Goal: Task Accomplishment & Management: Complete application form

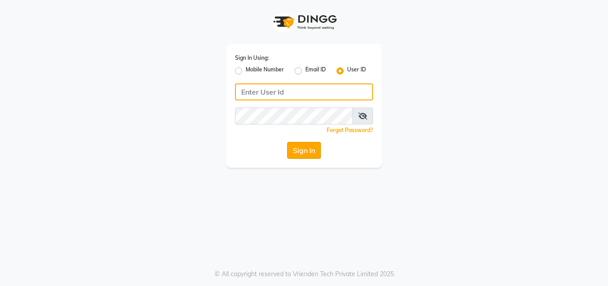
type input "divasalon"
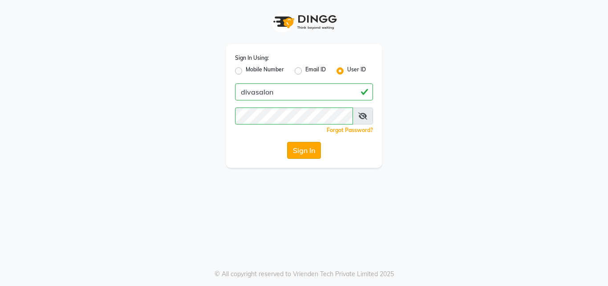
click at [308, 148] on button "Sign In" at bounding box center [304, 150] width 34 height 17
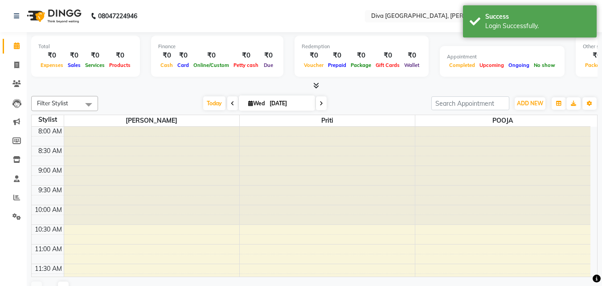
scroll to position [275, 0]
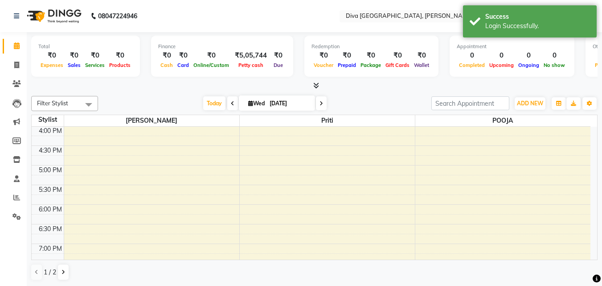
select select "en"
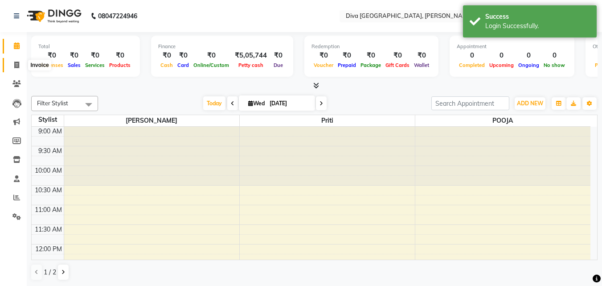
click at [19, 68] on icon at bounding box center [16, 64] width 5 height 7
select select "service"
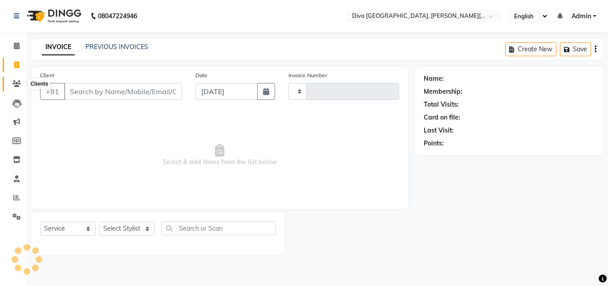
click at [16, 86] on icon at bounding box center [16, 83] width 8 height 7
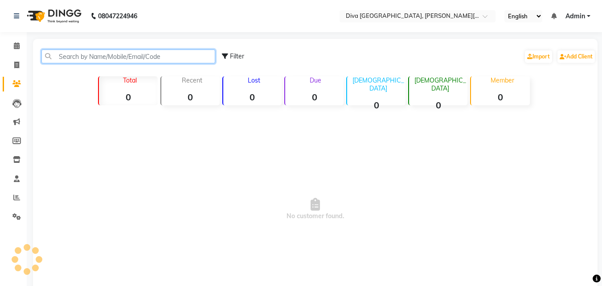
click at [61, 58] on input "text" at bounding box center [128, 56] width 174 height 14
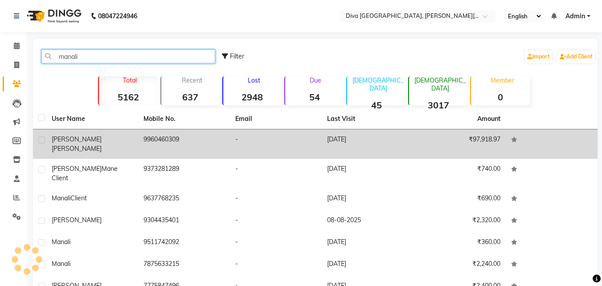
type input "manali"
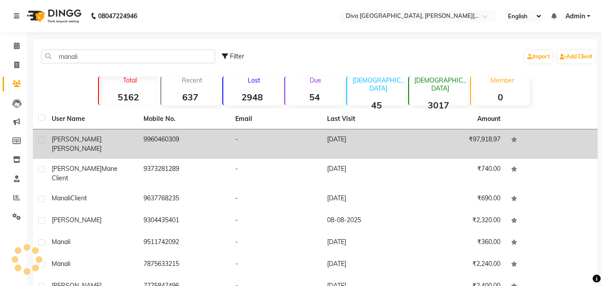
click at [129, 143] on div "[PERSON_NAME]" at bounding box center [92, 144] width 81 height 19
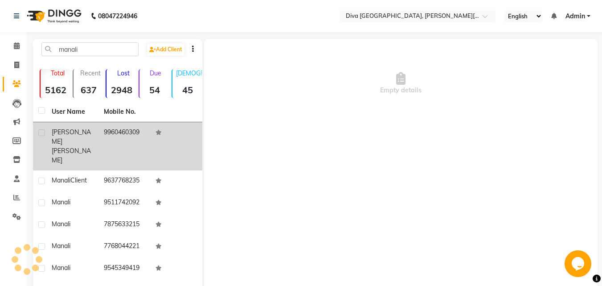
click at [54, 138] on span "[PERSON_NAME]" at bounding box center [71, 136] width 39 height 17
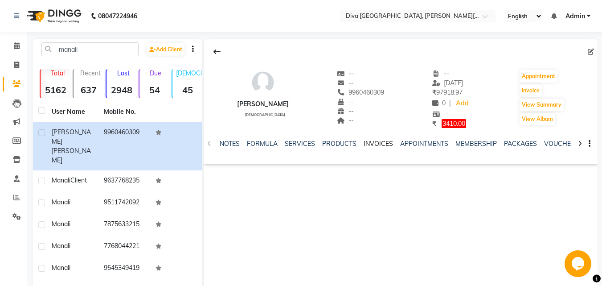
click at [378, 144] on link "INVOICES" at bounding box center [377, 143] width 29 height 8
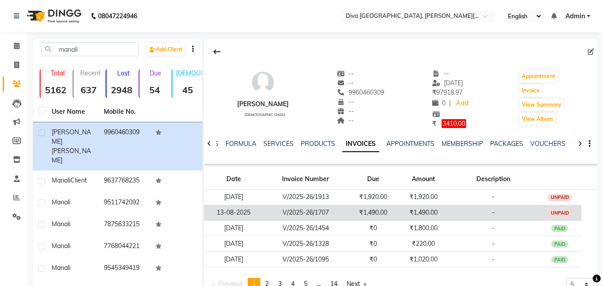
click at [344, 213] on td "V/2025-26/1707" at bounding box center [306, 212] width 86 height 16
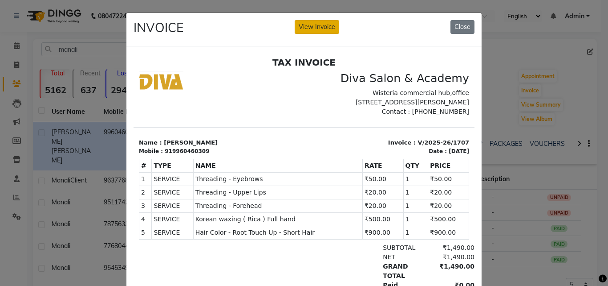
click at [306, 28] on button "View Invoice" at bounding box center [317, 27] width 45 height 14
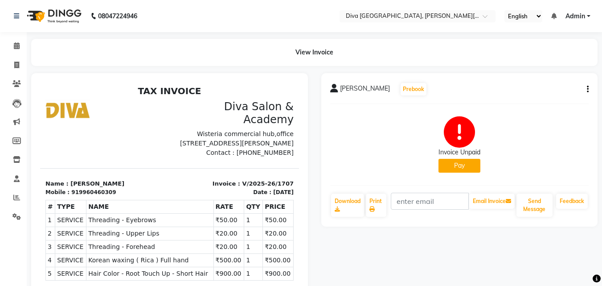
click at [464, 165] on button "Pay" at bounding box center [459, 166] width 42 height 14
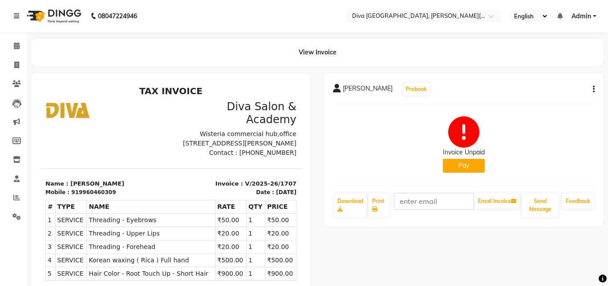
select select "1"
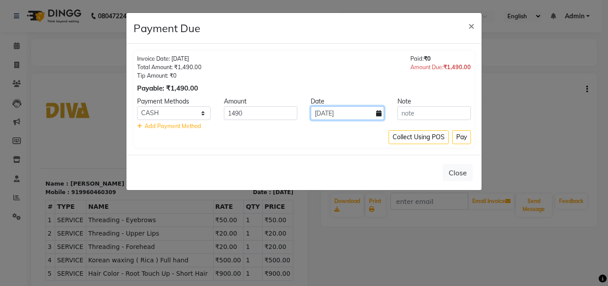
click at [320, 116] on input "[DATE]" at bounding box center [347, 113] width 73 height 14
select select "9"
select select "2025"
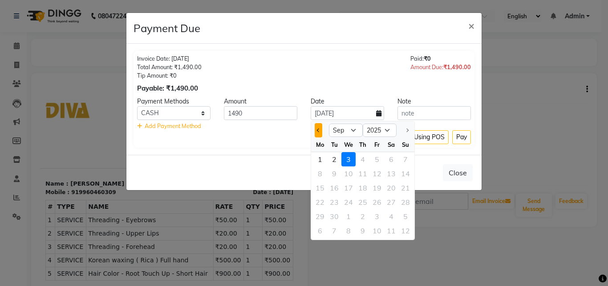
click at [317, 133] on button "Previous month" at bounding box center [319, 130] width 8 height 14
select select "8"
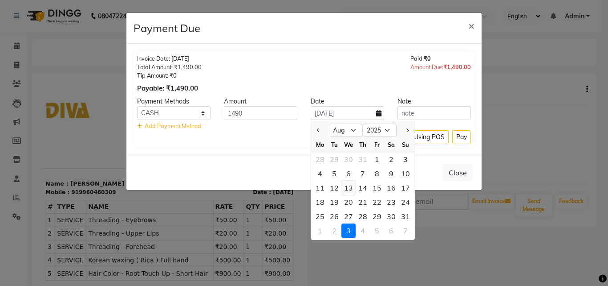
click at [351, 188] on div "13" at bounding box center [349, 187] width 14 height 14
type input "13-08-2025"
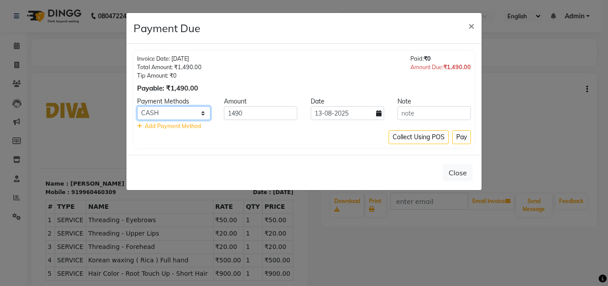
click at [176, 117] on select "GPay CASH BharatPay Visa Card CARD Bank UPI ONLINE PhonePe" at bounding box center [173, 113] width 73 height 14
select select "5"
click at [137, 106] on select "GPay CASH BharatPay Visa Card CARD Bank UPI ONLINE PhonePe" at bounding box center [173, 113] width 73 height 14
click at [459, 138] on button "Pay" at bounding box center [462, 137] width 19 height 14
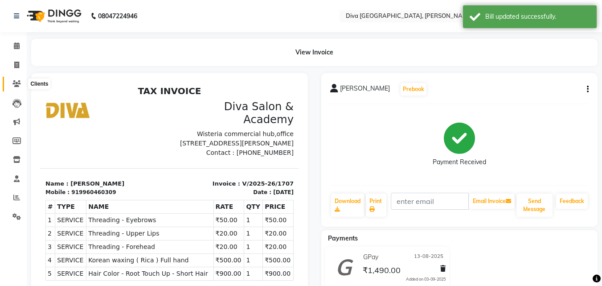
click at [17, 81] on icon at bounding box center [16, 83] width 8 height 7
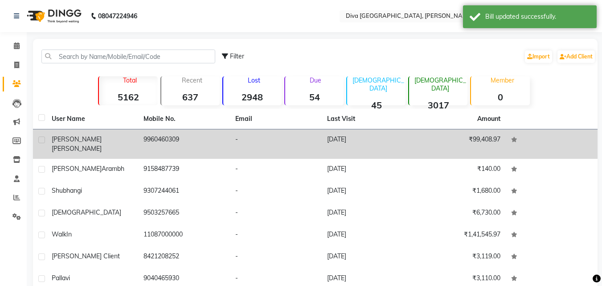
click at [102, 144] on span "[PERSON_NAME]" at bounding box center [77, 148] width 50 height 8
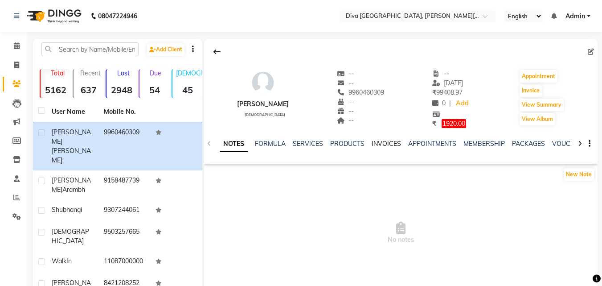
click at [375, 143] on link "INVOICES" at bounding box center [385, 143] width 29 height 8
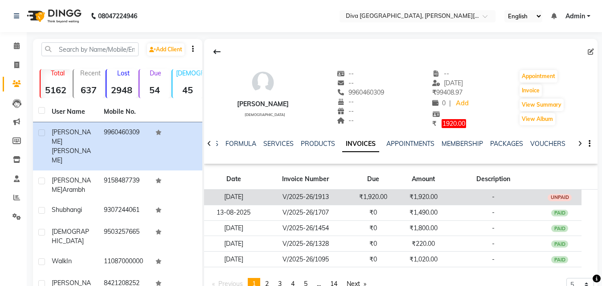
click at [358, 198] on td "₹1,920.00" at bounding box center [373, 197] width 50 height 16
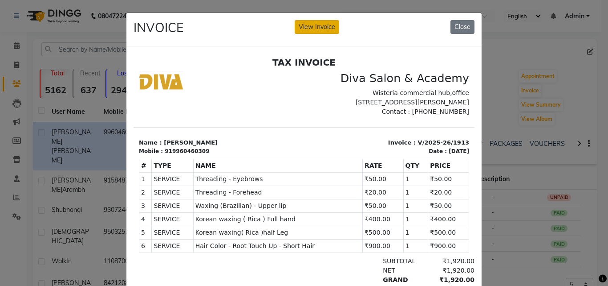
click at [310, 28] on button "View Invoice" at bounding box center [317, 27] width 45 height 14
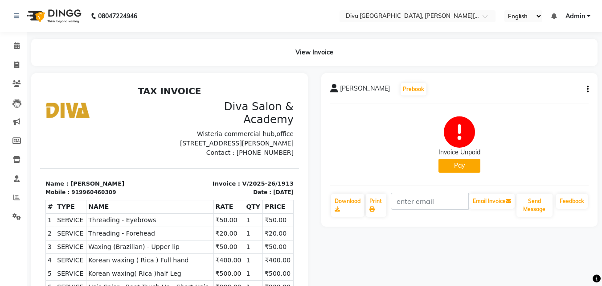
click at [453, 171] on button "Pay" at bounding box center [459, 166] width 42 height 14
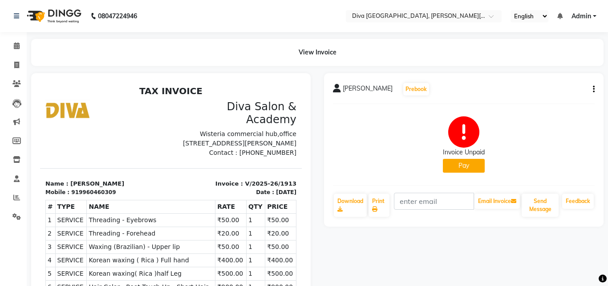
select select "1"
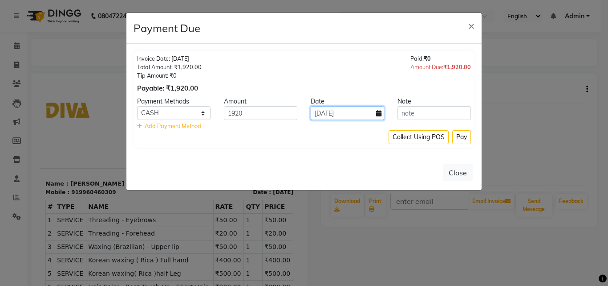
click at [324, 114] on input "[DATE]" at bounding box center [347, 113] width 73 height 14
select select "9"
select select "2025"
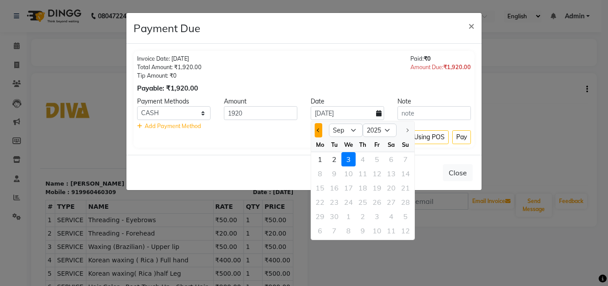
click at [320, 132] on button "Previous month" at bounding box center [319, 130] width 8 height 14
select select "8"
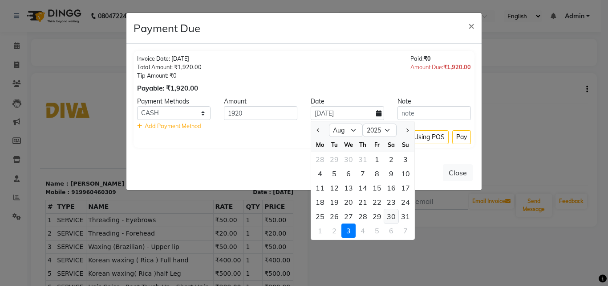
click at [394, 216] on div "30" at bounding box center [391, 216] width 14 height 14
type input "[DATE]"
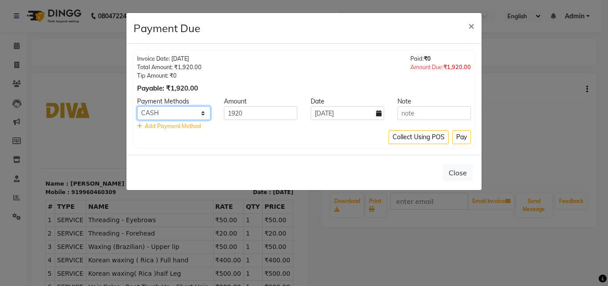
click at [177, 110] on select "GPay CASH BharatPay Visa Card CARD Bank UPI ONLINE PhonePe" at bounding box center [173, 113] width 73 height 14
select select "5"
click at [137, 106] on select "GPay CASH BharatPay Visa Card CARD Bank UPI ONLINE PhonePe" at bounding box center [173, 113] width 73 height 14
click at [461, 134] on button "Pay" at bounding box center [462, 137] width 19 height 14
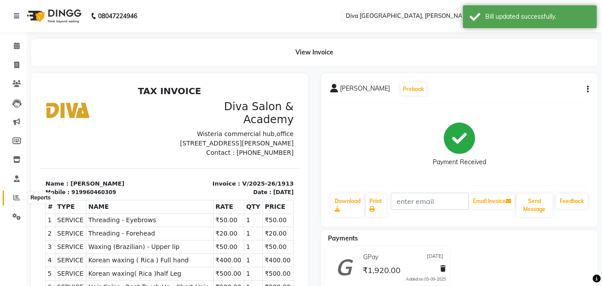
click at [15, 196] on icon at bounding box center [16, 197] width 7 height 7
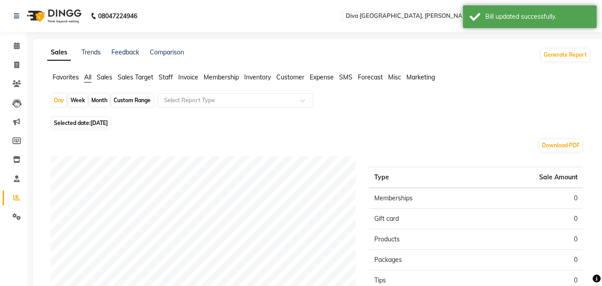
click at [95, 102] on div "Month" at bounding box center [99, 100] width 20 height 12
select select "9"
select select "2025"
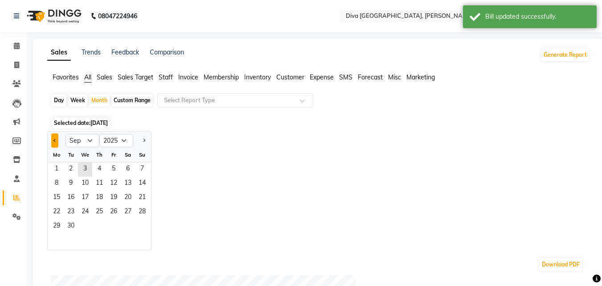
click at [56, 140] on span "Previous month" at bounding box center [54, 139] width 3 height 3
select select "8"
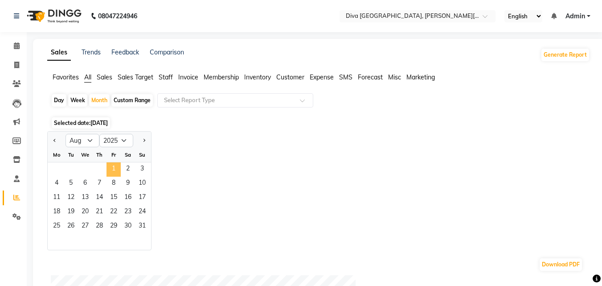
click at [115, 166] on span "1" at bounding box center [113, 169] width 14 height 14
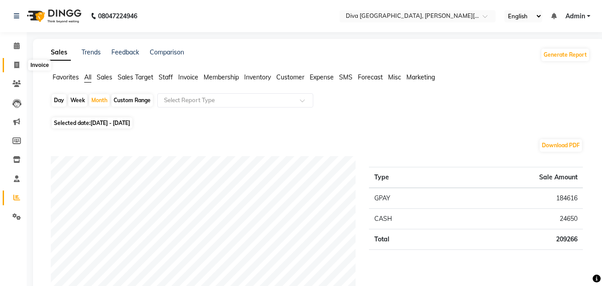
click at [13, 63] on span at bounding box center [17, 65] width 16 height 10
select select "service"
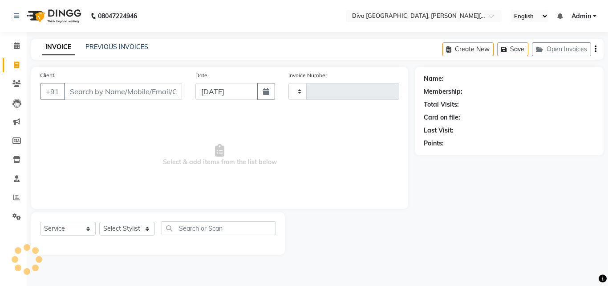
type input "1927"
select select "671"
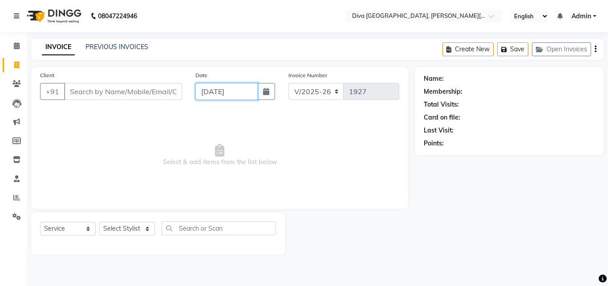
click at [204, 96] on input "[DATE]" at bounding box center [227, 91] width 62 height 17
select select "9"
select select "2025"
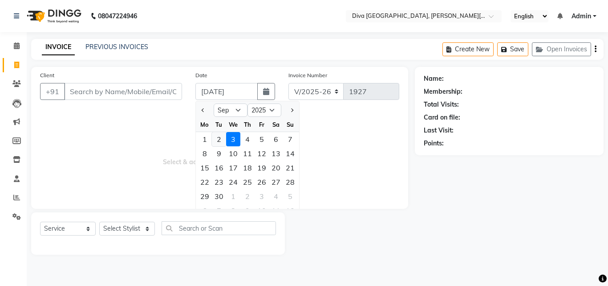
click at [218, 138] on div "2" at bounding box center [219, 139] width 14 height 14
type input "02-09-2025"
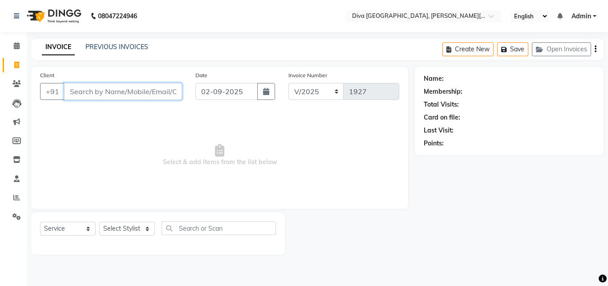
click at [70, 89] on input "Client" at bounding box center [123, 91] width 118 height 17
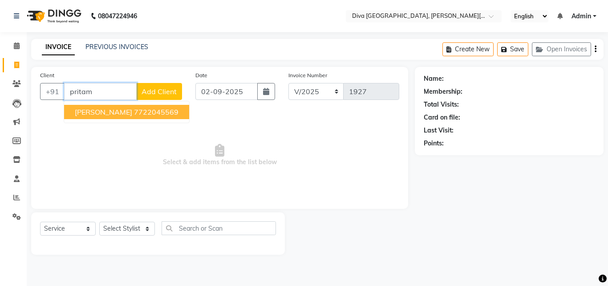
click at [84, 114] on span "[PERSON_NAME]" at bounding box center [103, 111] width 57 height 9
type input "7722045569"
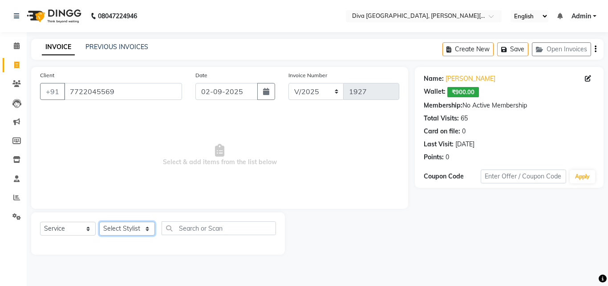
click at [113, 228] on select "Select Stylist Deepa Mam POOJA [PERSON_NAME]" at bounding box center [127, 228] width 56 height 14
select select "25942"
click at [99, 221] on select "Select Stylist Deepa Mam POOJA [PERSON_NAME]" at bounding box center [127, 228] width 56 height 14
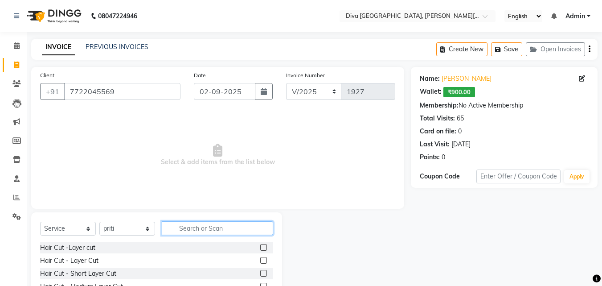
click at [179, 226] on input "text" at bounding box center [217, 228] width 111 height 14
type input "th"
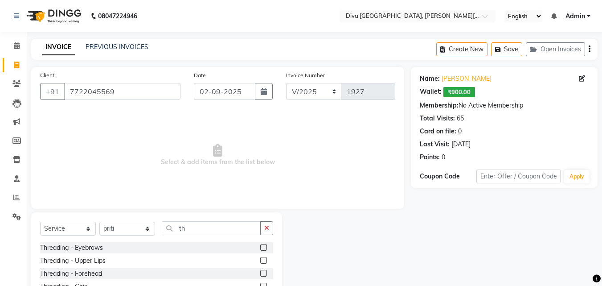
click at [260, 246] on label at bounding box center [263, 247] width 7 height 7
click at [260, 246] on input "checkbox" at bounding box center [263, 248] width 6 height 6
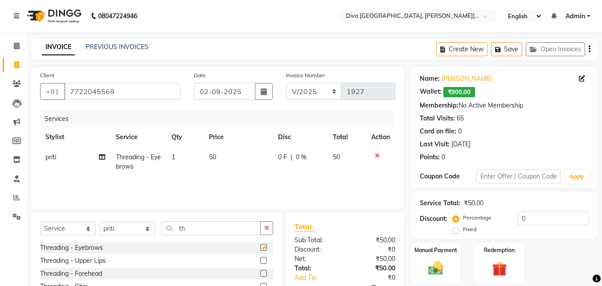
checkbox input "false"
click at [266, 227] on icon "button" at bounding box center [266, 227] width 5 height 6
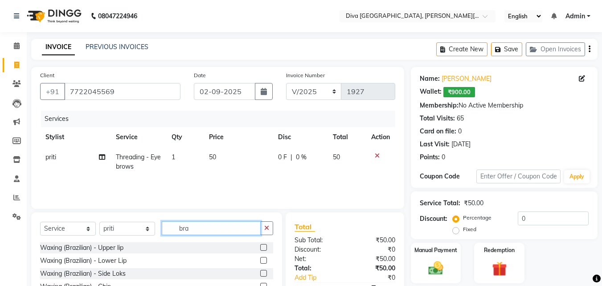
type input "bra"
click at [260, 246] on label at bounding box center [263, 247] width 7 height 7
click at [260, 246] on input "checkbox" at bounding box center [263, 248] width 6 height 6
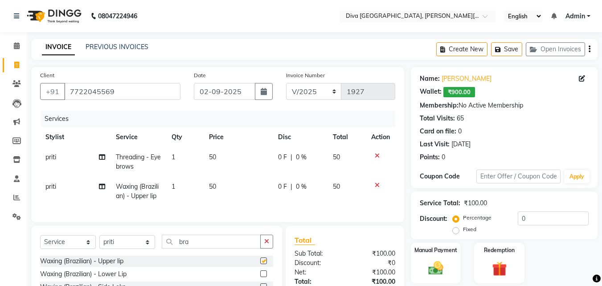
checkbox input "false"
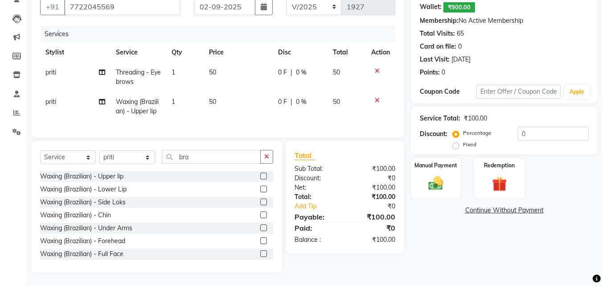
click at [260, 214] on label at bounding box center [263, 214] width 7 height 7
click at [260, 214] on input "checkbox" at bounding box center [263, 215] width 6 height 6
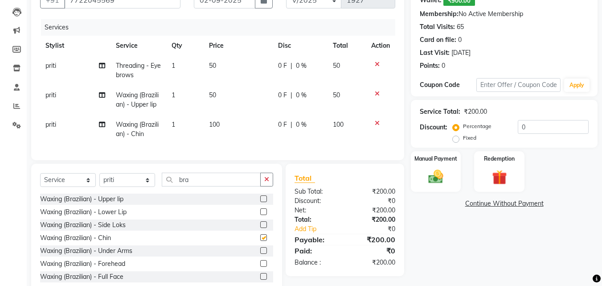
checkbox input "false"
click at [216, 124] on span "100" at bounding box center [214, 124] width 11 height 8
select select "25942"
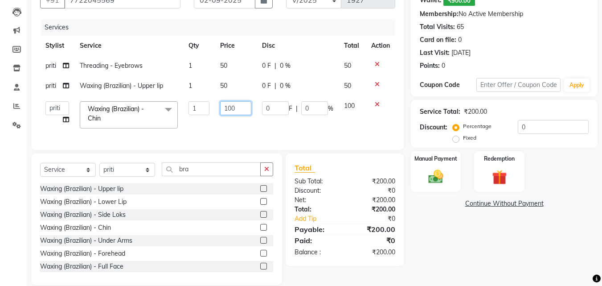
click at [232, 110] on input "100" at bounding box center [235, 108] width 31 height 14
type input "150"
click at [446, 224] on div "Name: [PERSON_NAME]: ₹900.00 Membership: No Active Membership Total Visits: 65 …" at bounding box center [507, 130] width 193 height 309
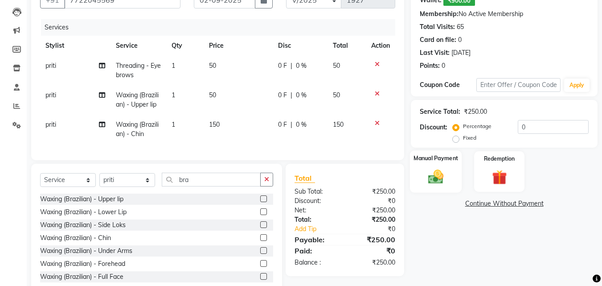
click at [433, 184] on img at bounding box center [435, 176] width 25 height 18
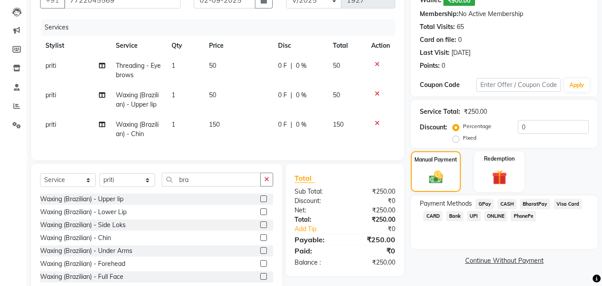
click at [481, 203] on span "GPay" at bounding box center [484, 204] width 18 height 10
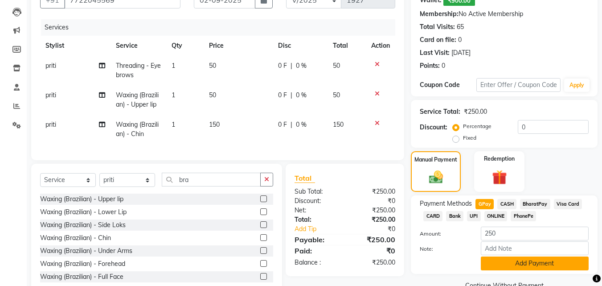
click at [514, 265] on button "Add Payment" at bounding box center [535, 263] width 108 height 14
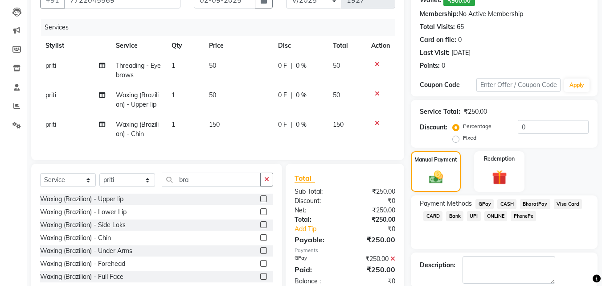
scroll to position [136, 0]
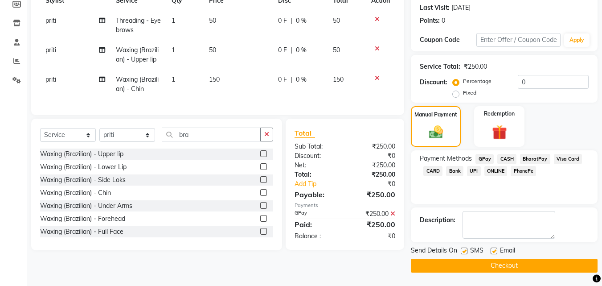
click at [559, 261] on button "Checkout" at bounding box center [504, 265] width 187 height 14
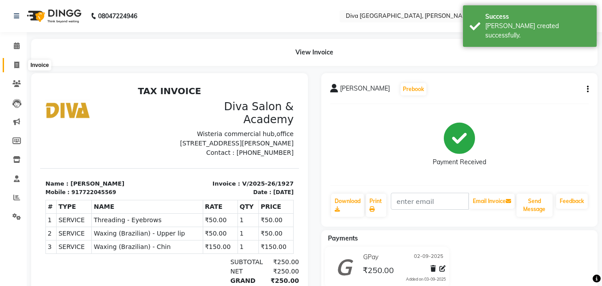
click at [16, 66] on icon at bounding box center [16, 64] width 5 height 7
select select "service"
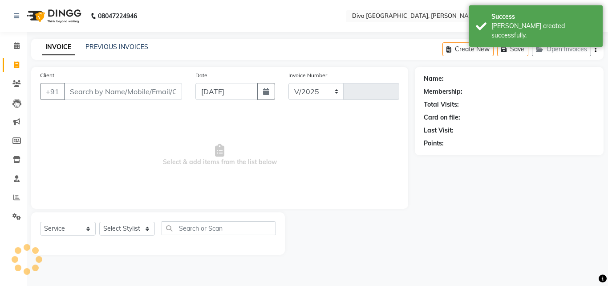
select select "671"
type input "1928"
click at [209, 94] on input "[DATE]" at bounding box center [227, 91] width 62 height 17
select select "9"
select select "2025"
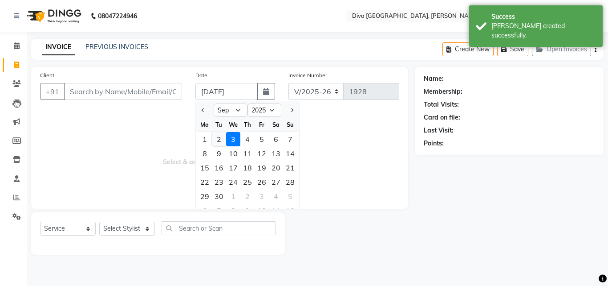
click at [220, 142] on div "2" at bounding box center [219, 139] width 14 height 14
type input "02-09-2025"
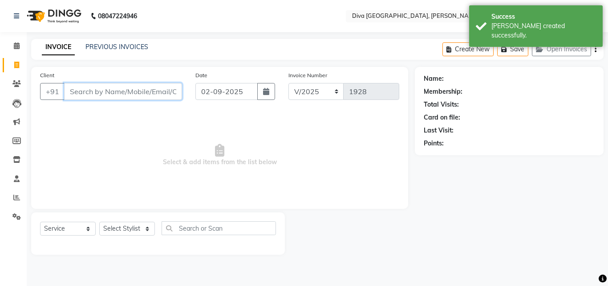
click at [79, 94] on input "Client" at bounding box center [123, 91] width 118 height 17
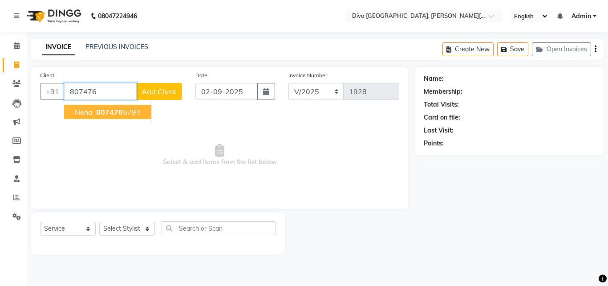
click at [90, 110] on span "Neha" at bounding box center [84, 111] width 18 height 9
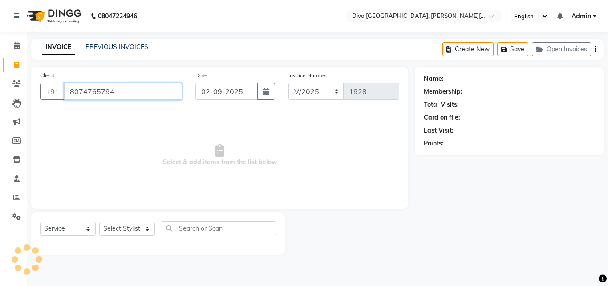
type input "8074765794"
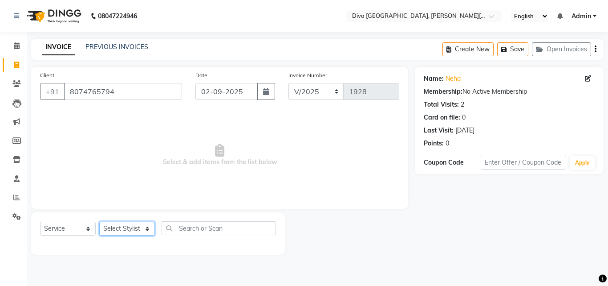
click at [122, 230] on select "Select Stylist Deepa Mam POOJA [PERSON_NAME]" at bounding box center [127, 228] width 56 height 14
select select "25942"
click at [99, 221] on select "Select Stylist Deepa Mam POOJA [PERSON_NAME]" at bounding box center [127, 228] width 56 height 14
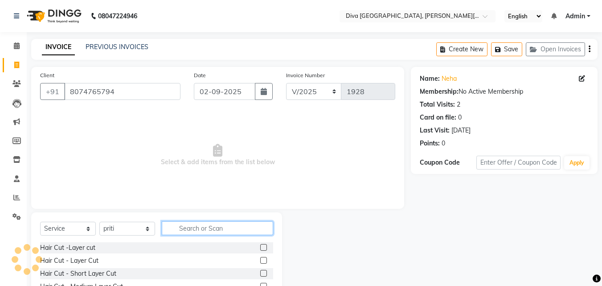
click at [199, 231] on input "text" at bounding box center [217, 228] width 111 height 14
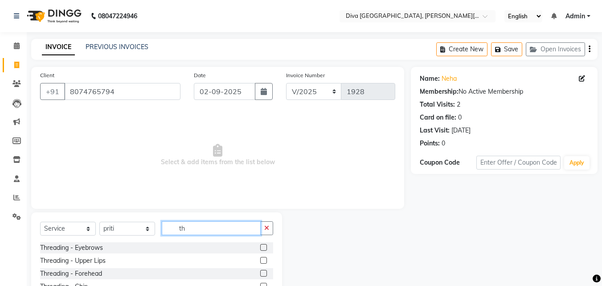
type input "th"
click at [260, 245] on label at bounding box center [263, 247] width 7 height 7
click at [260, 245] on input "checkbox" at bounding box center [263, 248] width 6 height 6
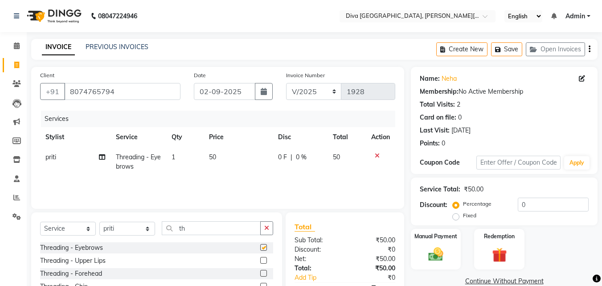
checkbox input "false"
click at [260, 272] on label at bounding box center [263, 272] width 7 height 7
click at [260, 272] on input "checkbox" at bounding box center [263, 273] width 6 height 6
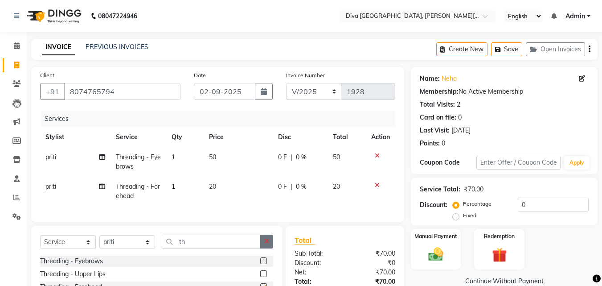
checkbox input "false"
click at [266, 244] on icon "button" at bounding box center [266, 241] width 5 height 6
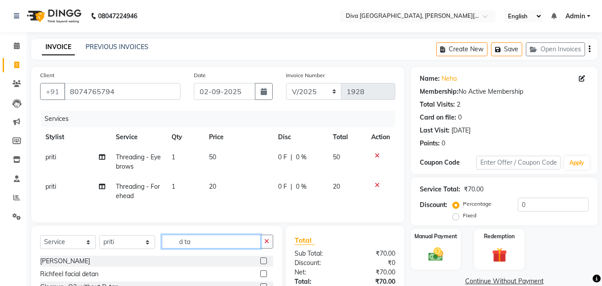
type input "d ta"
click at [260, 264] on label at bounding box center [263, 260] width 7 height 7
click at [260, 264] on input "checkbox" at bounding box center [263, 261] width 6 height 6
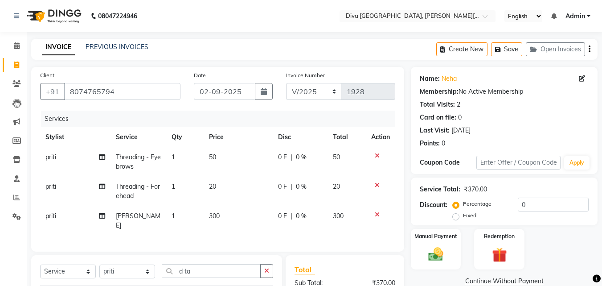
checkbox input "false"
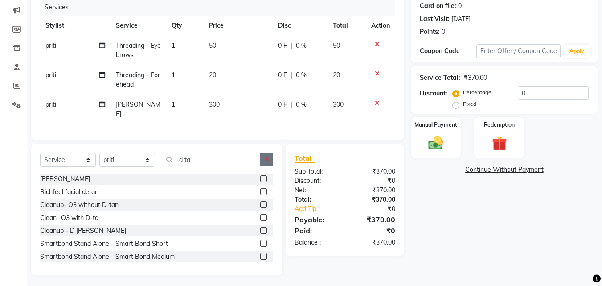
click at [266, 156] on icon "button" at bounding box center [266, 159] width 5 height 6
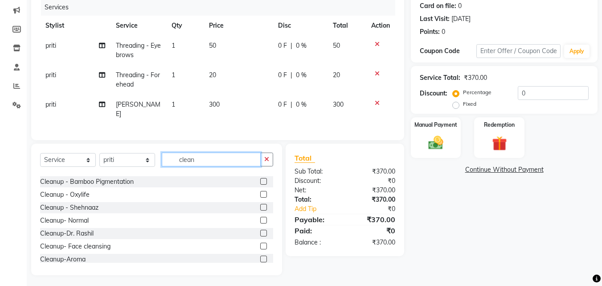
scroll to position [195, 0]
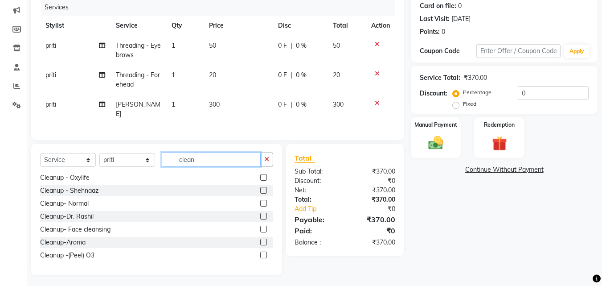
type input "clean"
click at [260, 200] on label at bounding box center [263, 203] width 7 height 7
click at [260, 200] on input "checkbox" at bounding box center [263, 203] width 6 height 6
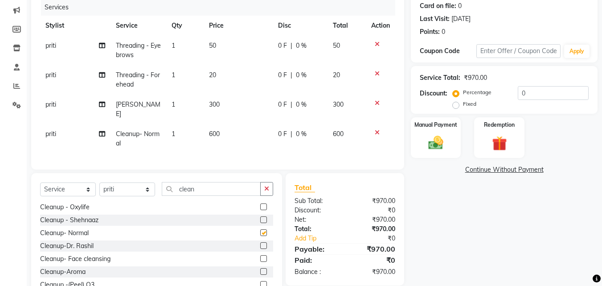
checkbox input "false"
click at [463, 105] on label "Fixed" at bounding box center [469, 104] width 13 height 8
click at [457, 105] on input "Fixed" at bounding box center [457, 104] width 6 height 6
radio input "true"
click at [518, 91] on input "0" at bounding box center [553, 93] width 71 height 14
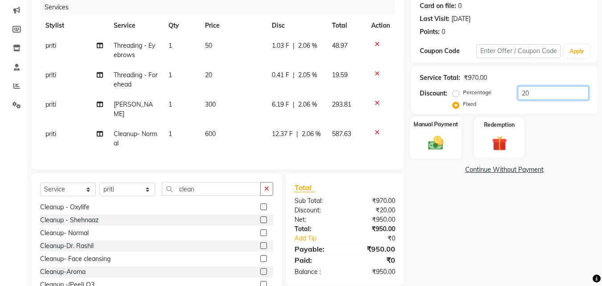
type input "20"
click at [441, 139] on img at bounding box center [435, 143] width 25 height 18
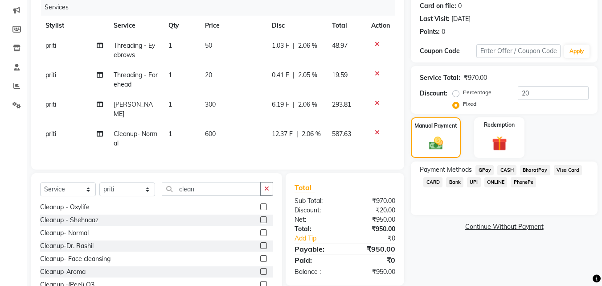
click at [485, 168] on span "GPay" at bounding box center [484, 170] width 18 height 10
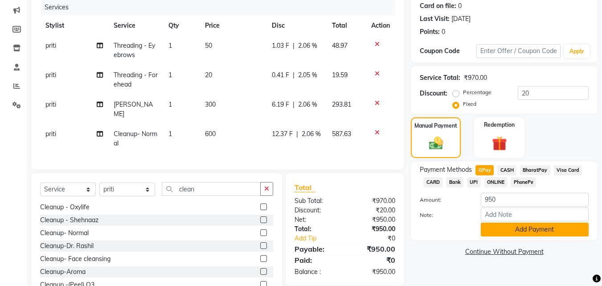
click at [506, 223] on button "Add Payment" at bounding box center [535, 229] width 108 height 14
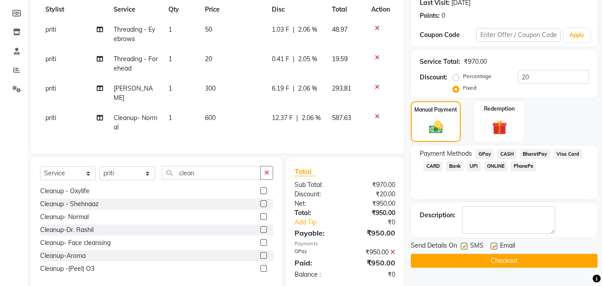
scroll to position [141, 0]
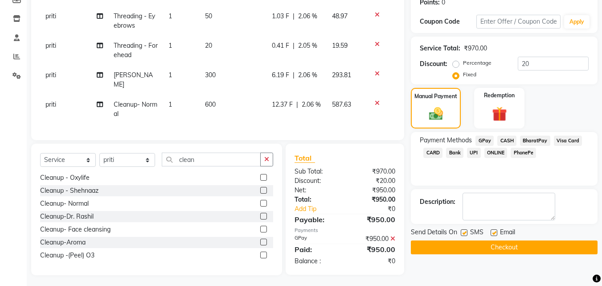
click at [529, 247] on button "Checkout" at bounding box center [504, 247] width 187 height 14
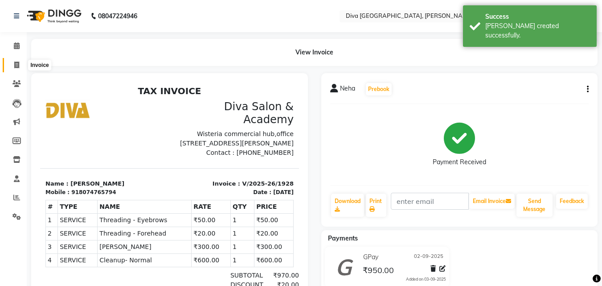
click at [13, 66] on span at bounding box center [17, 65] width 16 height 10
select select "service"
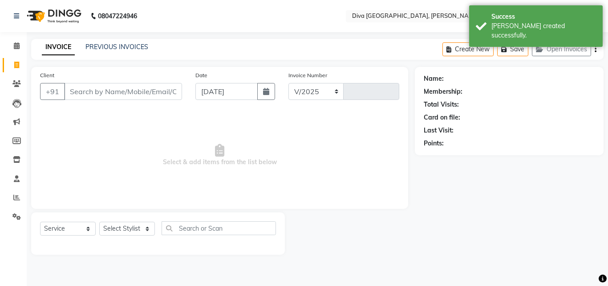
select select "671"
type input "1929"
click at [209, 96] on input "[DATE]" at bounding box center [227, 91] width 62 height 17
select select "9"
select select "2025"
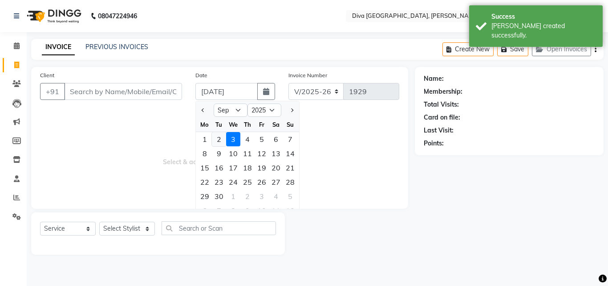
click at [217, 142] on div "2" at bounding box center [219, 139] width 14 height 14
type input "02-09-2025"
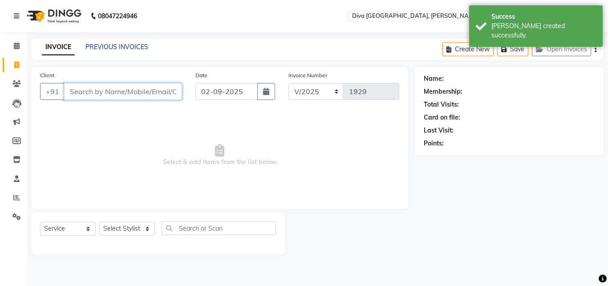
click at [98, 95] on input "Client" at bounding box center [123, 91] width 118 height 17
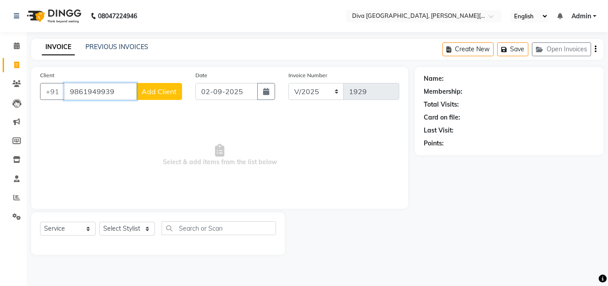
type input "9861949939"
click at [160, 86] on button "Add Client" at bounding box center [159, 91] width 46 height 17
select select "22"
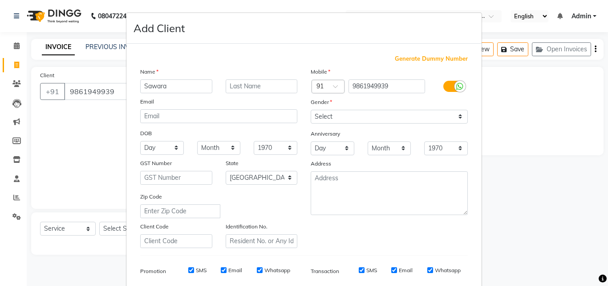
type input "Sawara"
click at [226, 91] on input "text" at bounding box center [262, 86] width 72 height 14
type input "client"
click at [370, 114] on select "Select [DEMOGRAPHIC_DATA] [DEMOGRAPHIC_DATA] Other Prefer Not To Say" at bounding box center [389, 117] width 157 height 14
select select "[DEMOGRAPHIC_DATA]"
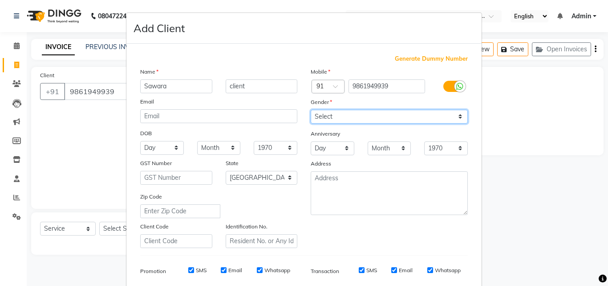
click at [311, 110] on select "Select [DEMOGRAPHIC_DATA] [DEMOGRAPHIC_DATA] Other Prefer Not To Say" at bounding box center [389, 117] width 157 height 14
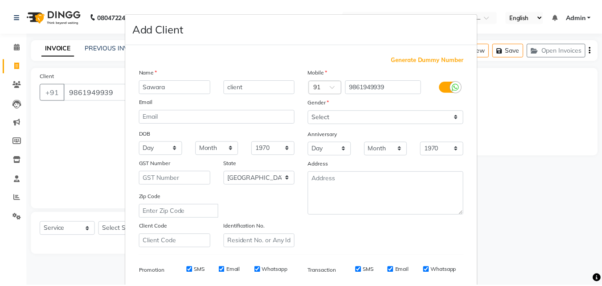
scroll to position [126, 0]
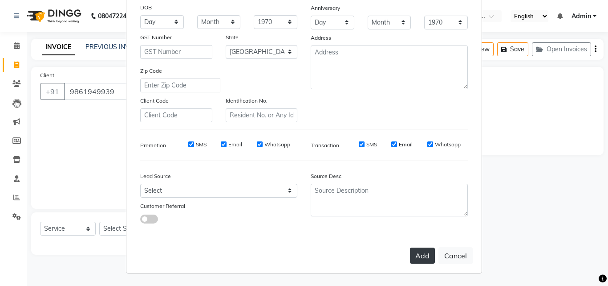
click at [422, 252] on button "Add" at bounding box center [422, 255] width 25 height 16
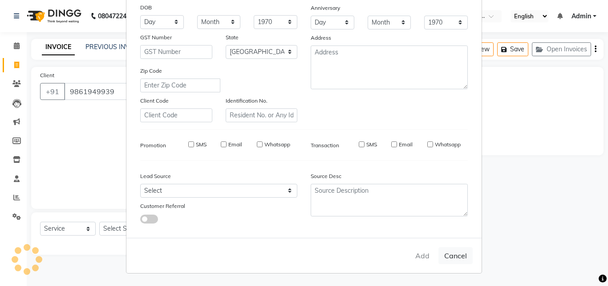
select select
select select "null"
select select
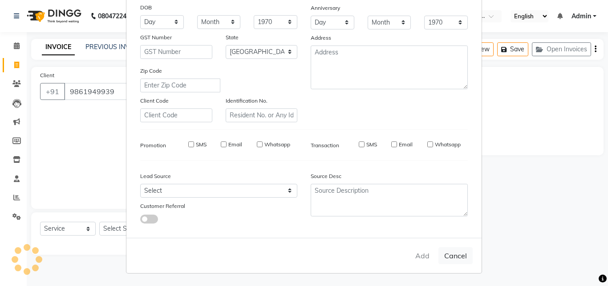
select select
checkbox input "false"
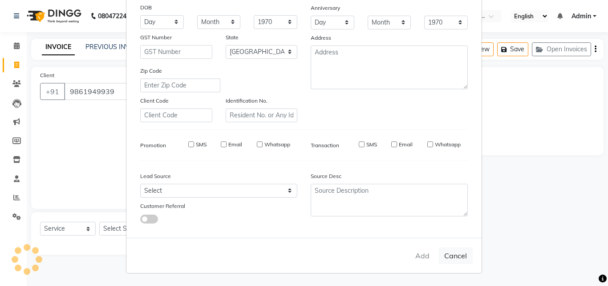
checkbox input "false"
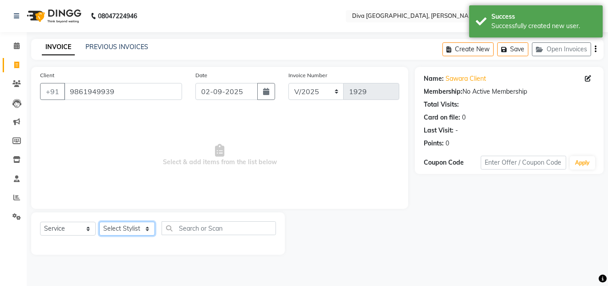
click at [102, 230] on select "Select Stylist Deepa Mam POOJA [PERSON_NAME]" at bounding box center [127, 228] width 56 height 14
click at [99, 221] on select "Select Stylist Deepa Mam POOJA [PERSON_NAME]" at bounding box center [127, 228] width 56 height 14
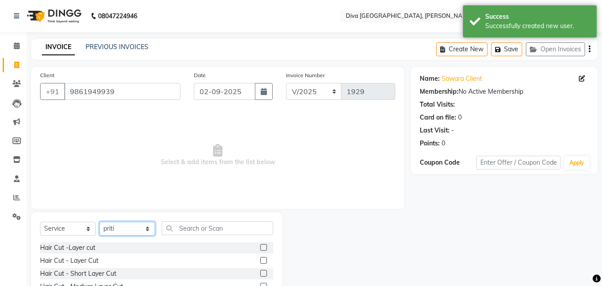
click at [129, 226] on select "Select Stylist Deepa Mam POOJA [PERSON_NAME]" at bounding box center [127, 228] width 56 height 14
select select "9999"
click at [99, 221] on select "Select Stylist Deepa Mam POOJA [PERSON_NAME]" at bounding box center [127, 228] width 56 height 14
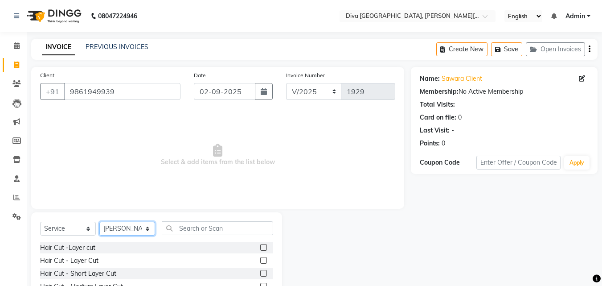
scroll to position [71, 0]
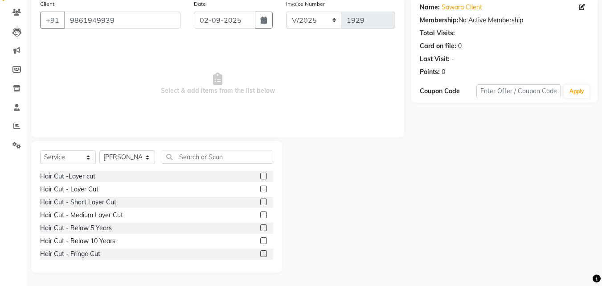
click at [260, 213] on label at bounding box center [263, 214] width 7 height 7
click at [260, 213] on input "checkbox" at bounding box center [263, 215] width 6 height 6
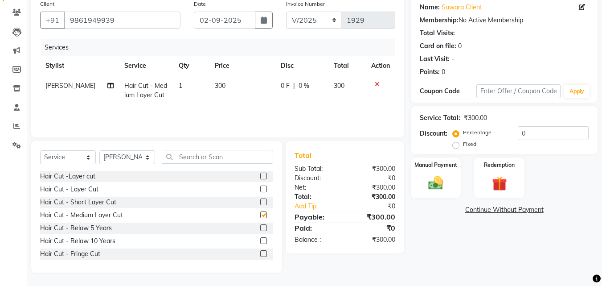
checkbox input "false"
click at [221, 86] on td "300" at bounding box center [242, 90] width 66 height 29
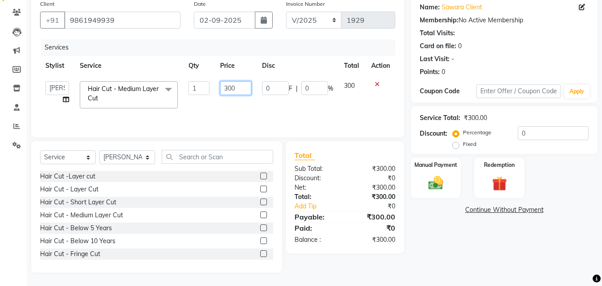
click at [231, 90] on input "300" at bounding box center [235, 88] width 31 height 14
type input "550"
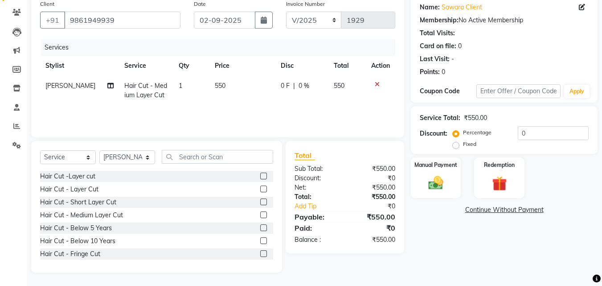
click at [461, 236] on div "Name: Sawara Client Membership: No Active Membership Total Visits: Card on file…" at bounding box center [507, 134] width 193 height 277
click at [428, 189] on img at bounding box center [435, 183] width 25 height 18
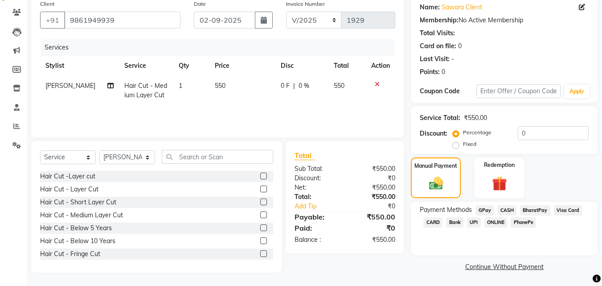
click at [480, 208] on span "GPay" at bounding box center [484, 210] width 18 height 10
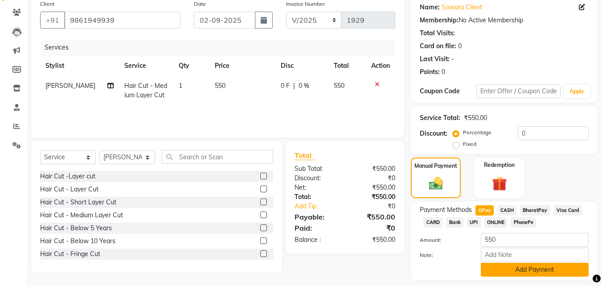
click at [493, 276] on button "Add Payment" at bounding box center [535, 269] width 108 height 14
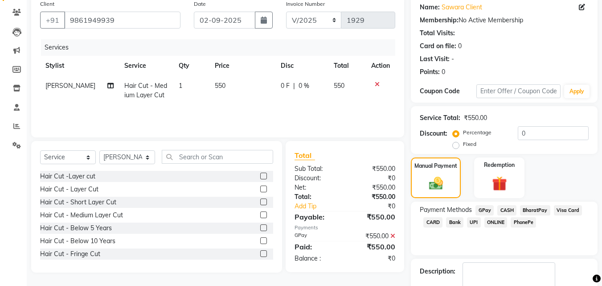
scroll to position [122, 0]
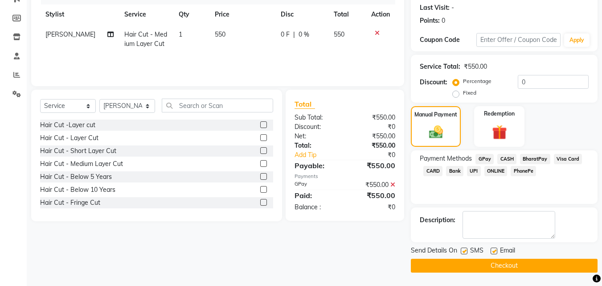
click at [543, 266] on button "Checkout" at bounding box center [504, 265] width 187 height 14
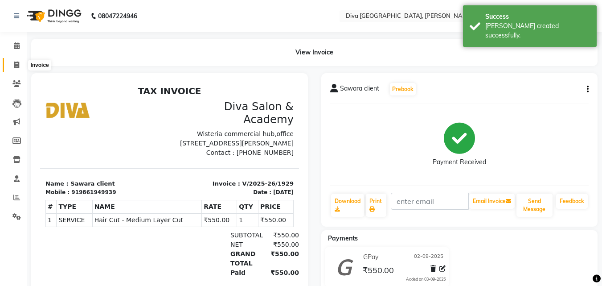
click at [16, 66] on icon at bounding box center [16, 64] width 5 height 7
select select "service"
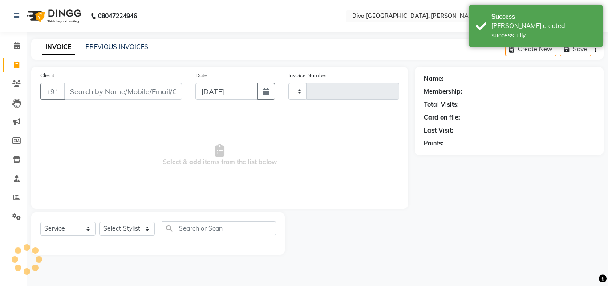
type input "1930"
select select "671"
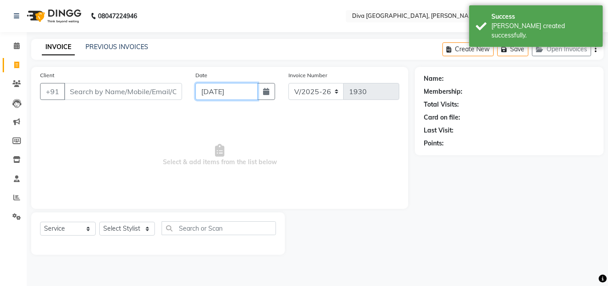
click at [211, 96] on input "[DATE]" at bounding box center [227, 91] width 62 height 17
select select "9"
select select "2025"
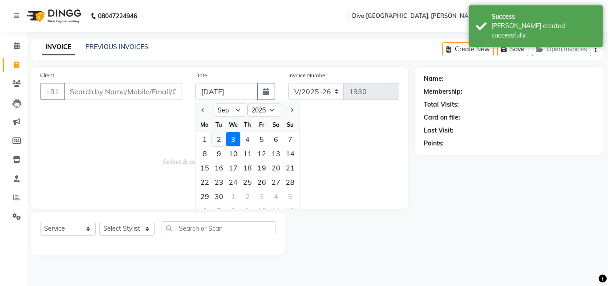
click at [220, 141] on div "2" at bounding box center [219, 139] width 14 height 14
type input "02-09-2025"
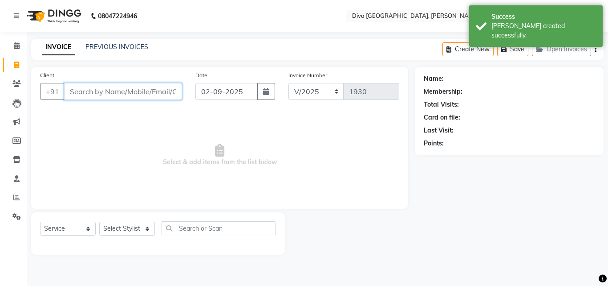
click at [102, 93] on input "Client" at bounding box center [123, 91] width 118 height 17
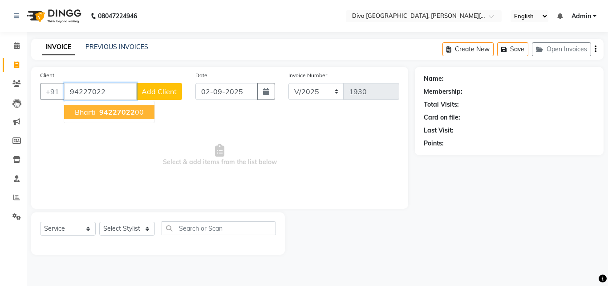
click at [121, 117] on button "Bharti 94227022 00" at bounding box center [109, 112] width 90 height 14
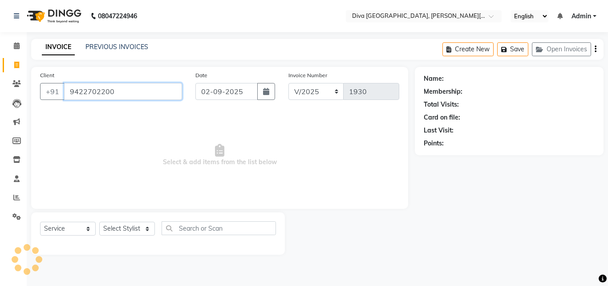
type input "9422702200"
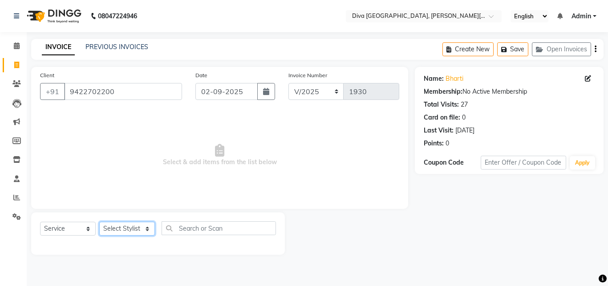
click at [118, 224] on select "Select Stylist Deepa Mam POOJA [PERSON_NAME]" at bounding box center [127, 228] width 56 height 14
select select "25942"
click at [99, 221] on select "Select Stylist Deepa Mam POOJA [PERSON_NAME]" at bounding box center [127, 228] width 56 height 14
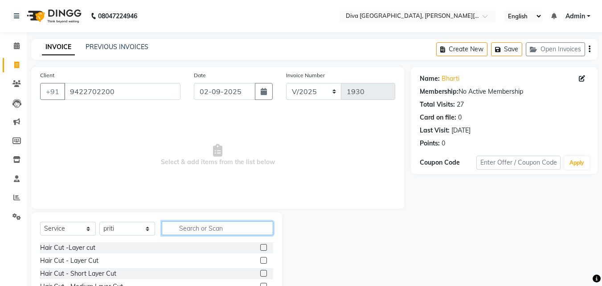
click at [176, 230] on input "text" at bounding box center [217, 228] width 111 height 14
type input "th"
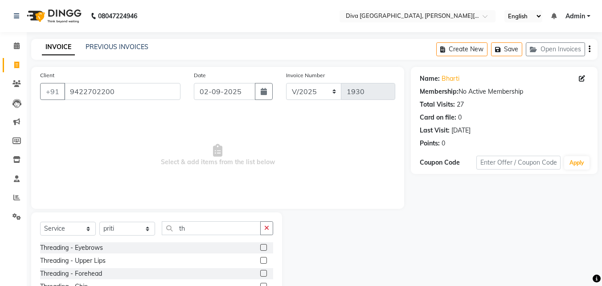
click at [260, 248] on label at bounding box center [263, 247] width 7 height 7
click at [260, 248] on input "checkbox" at bounding box center [263, 248] width 6 height 6
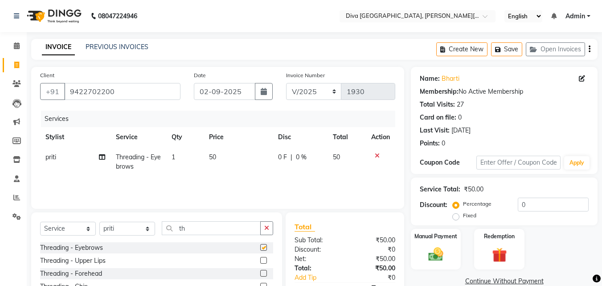
checkbox input "false"
click at [260, 274] on label at bounding box center [263, 272] width 7 height 7
click at [260, 274] on input "checkbox" at bounding box center [263, 273] width 6 height 6
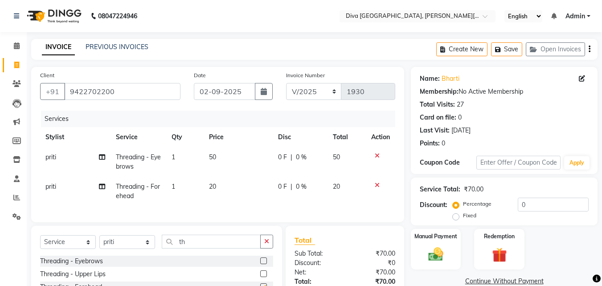
checkbox input "false"
click at [260, 277] on label at bounding box center [263, 273] width 7 height 7
click at [260, 277] on input "checkbox" at bounding box center [263, 274] width 6 height 6
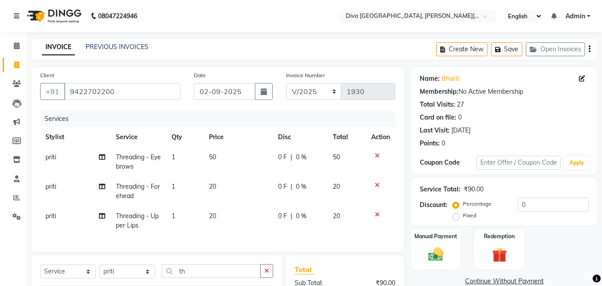
checkbox input "false"
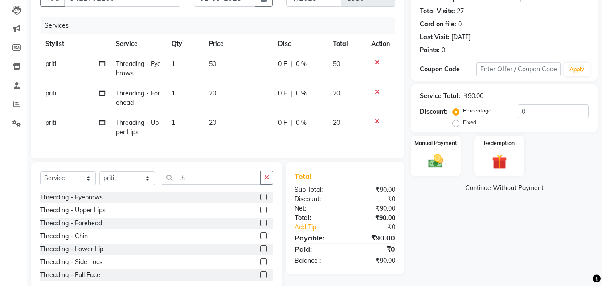
scroll to position [121, 0]
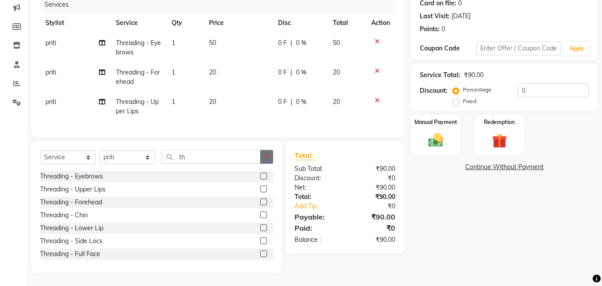
click at [265, 155] on icon "button" at bounding box center [266, 156] width 5 height 6
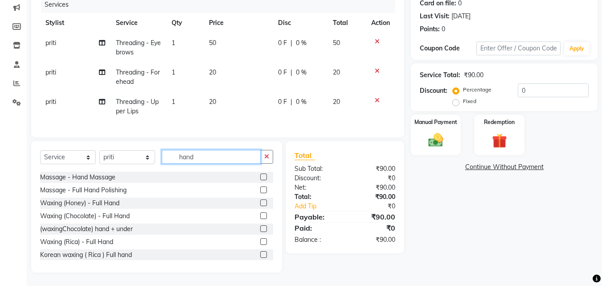
scroll to position [27, 0]
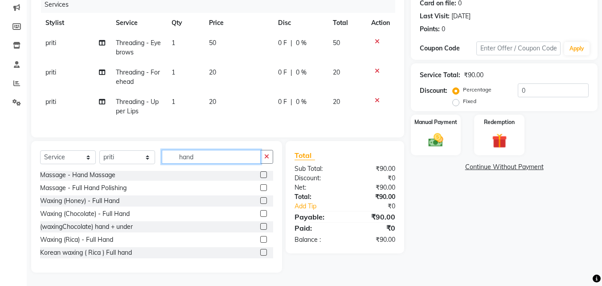
type input "hand"
click at [260, 252] on label at bounding box center [263, 252] width 7 height 7
click at [260, 252] on input "checkbox" at bounding box center [263, 252] width 6 height 6
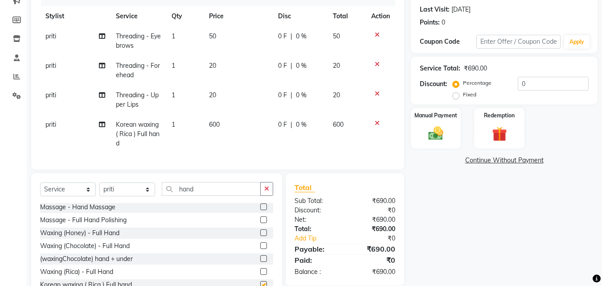
checkbox input "false"
click at [210, 120] on span "600" at bounding box center [214, 124] width 11 height 8
select select "25942"
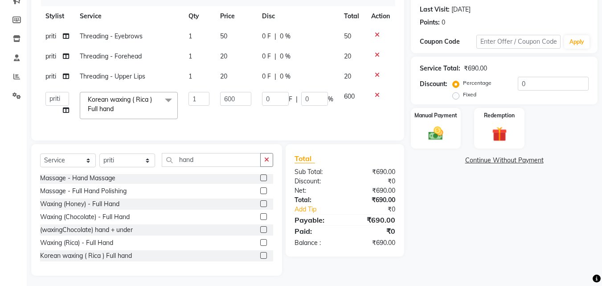
click at [228, 106] on td "600" at bounding box center [235, 105] width 41 height 38
click at [228, 100] on input "600" at bounding box center [235, 99] width 31 height 14
type input "400"
click at [453, 233] on div "Name: Bharti Membership: No Active Membership Total Visits: 27 Card on file: 0 …" at bounding box center [507, 110] width 193 height 329
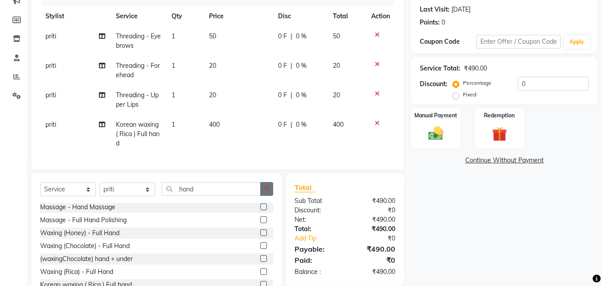
click at [265, 191] on button "button" at bounding box center [266, 189] width 13 height 14
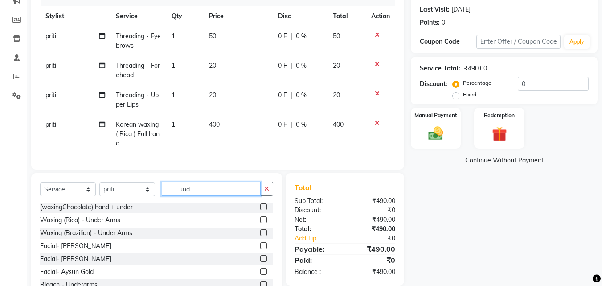
scroll to position [1, 0]
type input "und"
click at [260, 261] on label at bounding box center [263, 258] width 7 height 7
click at [260, 261] on input "checkbox" at bounding box center [263, 259] width 6 height 6
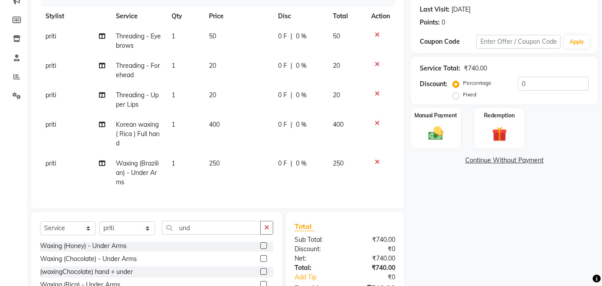
checkbox input "false"
click at [216, 164] on span "250" at bounding box center [214, 163] width 11 height 8
select select "25942"
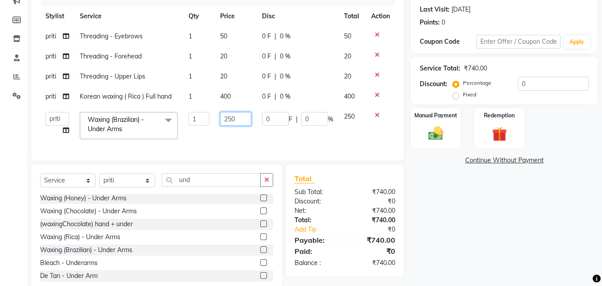
click at [233, 121] on input "250" at bounding box center [235, 119] width 31 height 14
type input "300"
click at [558, 221] on div "Name: Bharti Membership: No Active Membership Total Visits: 27 Card on file: 0 …" at bounding box center [507, 120] width 193 height 349
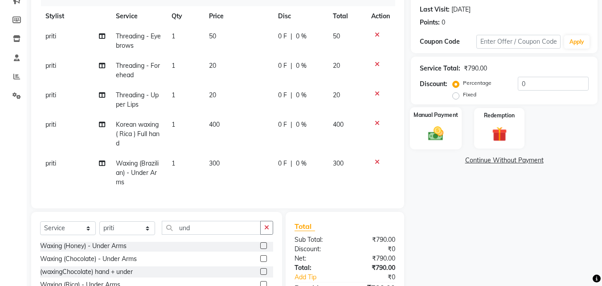
click at [440, 136] on img at bounding box center [435, 133] width 25 height 18
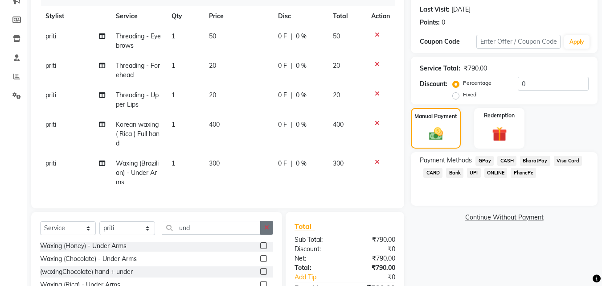
click at [265, 230] on icon "button" at bounding box center [266, 227] width 5 height 6
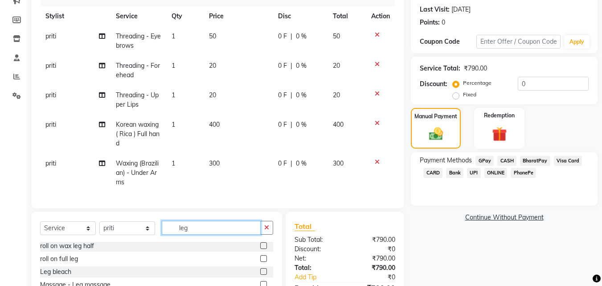
scroll to position [198, 0]
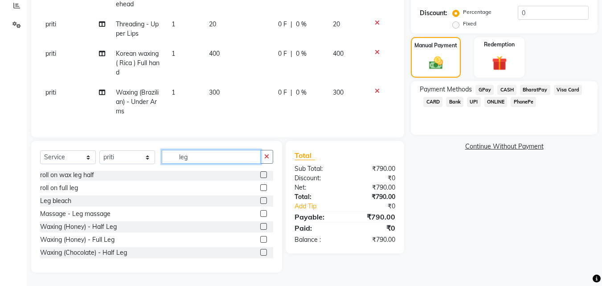
type input "leg"
click at [260, 227] on label at bounding box center [263, 226] width 7 height 7
click at [260, 227] on input "checkbox" at bounding box center [263, 227] width 6 height 6
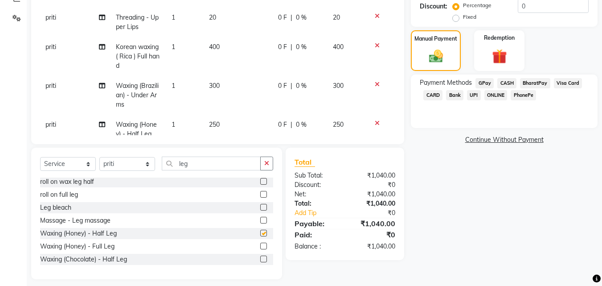
checkbox input "false"
click at [463, 19] on label "Fixed" at bounding box center [469, 17] width 13 height 8
click at [456, 19] on input "Fixed" at bounding box center [457, 17] width 6 height 6
radio input "true"
click at [518, 5] on input "0" at bounding box center [553, 6] width 71 height 14
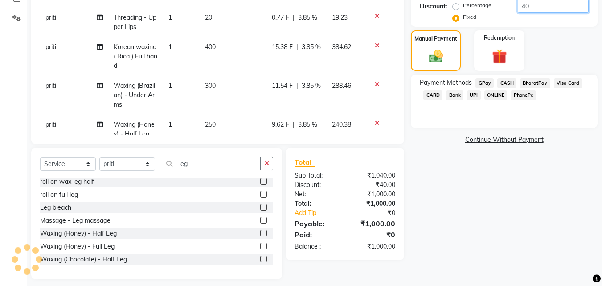
type input "40"
click at [481, 81] on span "GPay" at bounding box center [484, 83] width 18 height 10
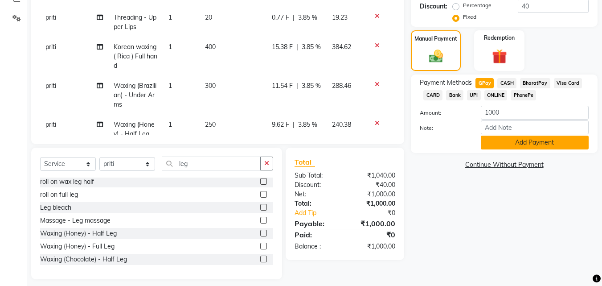
click at [508, 144] on button "Add Payment" at bounding box center [535, 142] width 108 height 14
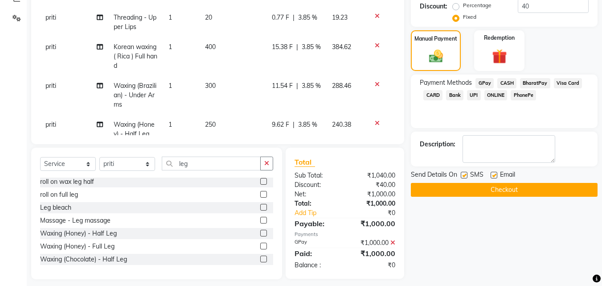
click at [526, 189] on button "Checkout" at bounding box center [504, 190] width 187 height 14
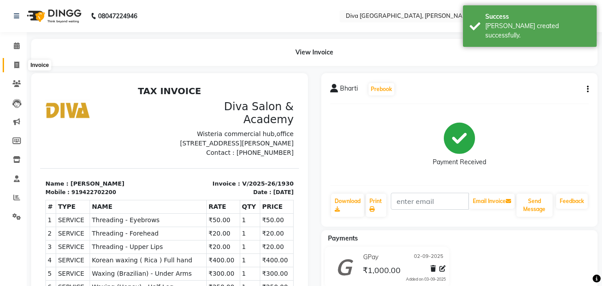
click at [15, 63] on icon at bounding box center [16, 64] width 5 height 7
select select "service"
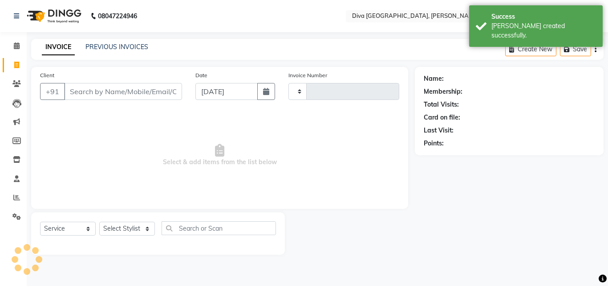
type input "1931"
select select "671"
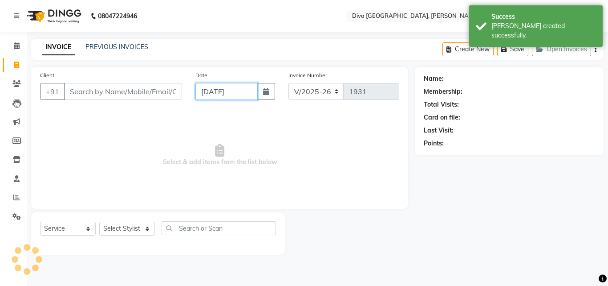
click at [208, 94] on input "[DATE]" at bounding box center [227, 91] width 62 height 17
select select "9"
select select "2025"
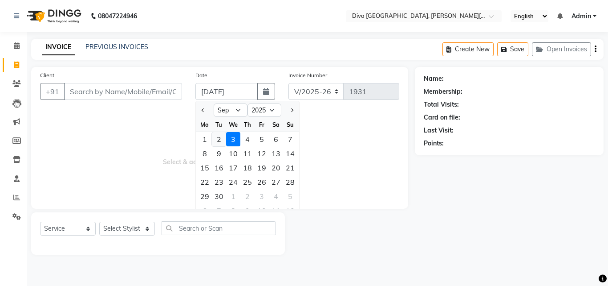
click at [218, 144] on div "2" at bounding box center [219, 139] width 14 height 14
type input "02-09-2025"
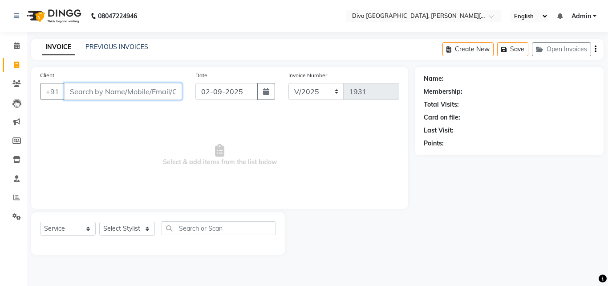
click at [86, 95] on input "Client" at bounding box center [123, 91] width 118 height 17
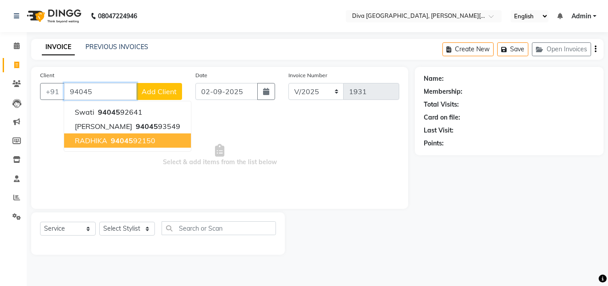
click at [105, 139] on span "RADHIKA" at bounding box center [91, 140] width 33 height 9
type input "9404592150"
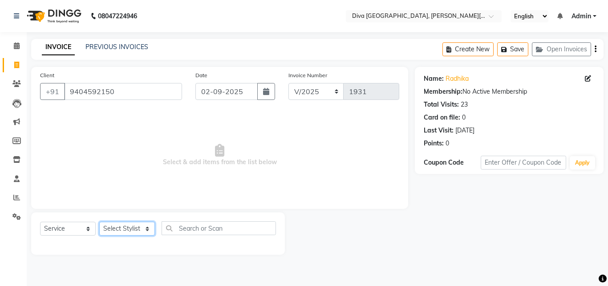
click at [133, 230] on select "Select Stylist Deepa Mam POOJA [PERSON_NAME]" at bounding box center [127, 228] width 56 height 14
select select "25942"
click at [99, 221] on select "Select Stylist Deepa Mam POOJA [PERSON_NAME]" at bounding box center [127, 228] width 56 height 14
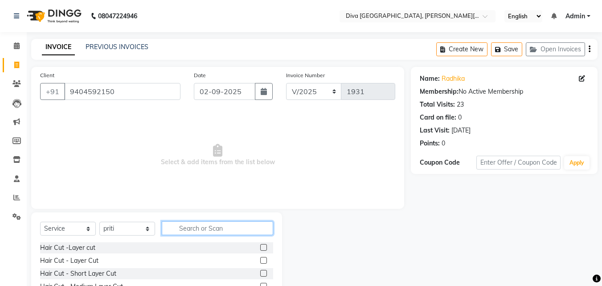
click at [178, 227] on input "text" at bounding box center [217, 228] width 111 height 14
type input "th"
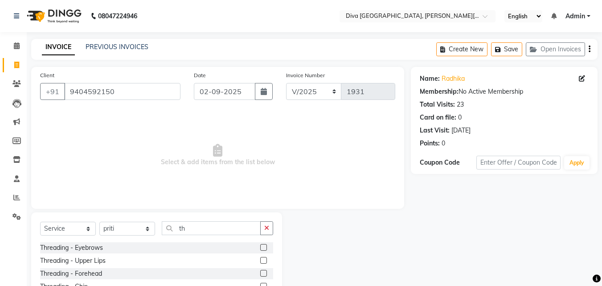
click at [260, 247] on label at bounding box center [263, 247] width 7 height 7
click at [260, 247] on input "checkbox" at bounding box center [263, 248] width 6 height 6
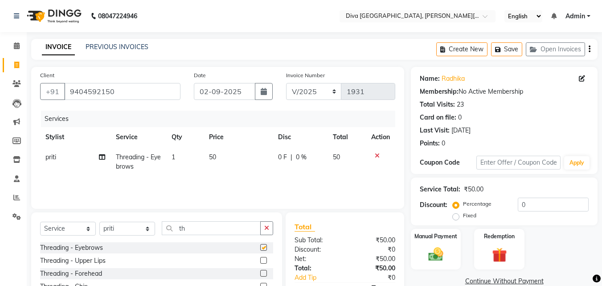
checkbox input "false"
click at [260, 273] on label at bounding box center [263, 272] width 7 height 7
click at [260, 273] on input "checkbox" at bounding box center [263, 273] width 6 height 6
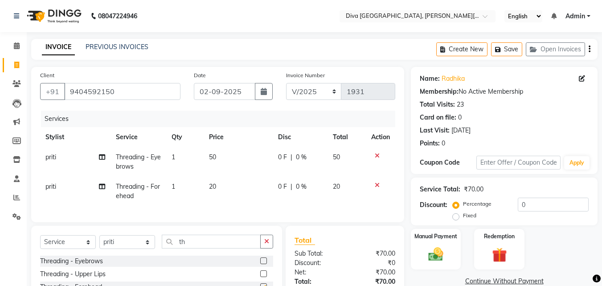
checkbox input "false"
click at [260, 277] on label at bounding box center [263, 273] width 7 height 7
click at [260, 277] on input "checkbox" at bounding box center [263, 274] width 6 height 6
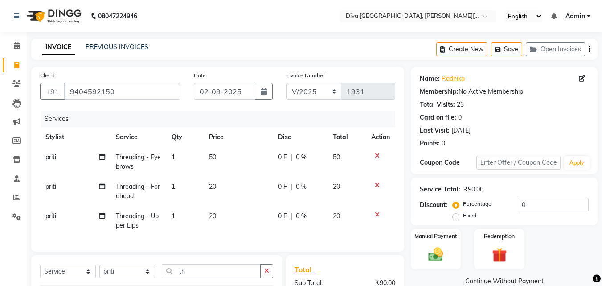
checkbox input "false"
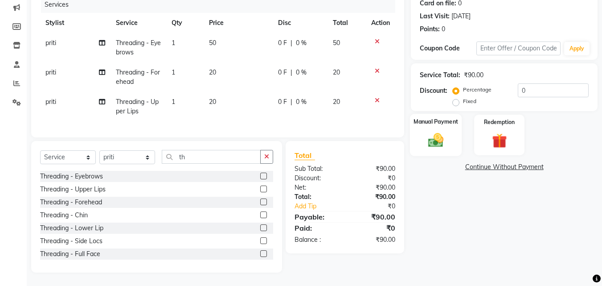
click at [430, 137] on img at bounding box center [435, 140] width 25 height 18
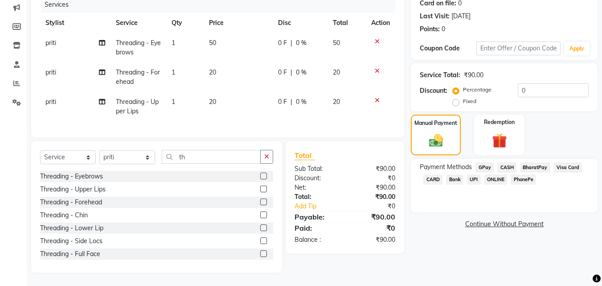
click at [494, 162] on div "CASH" at bounding box center [505, 168] width 23 height 12
click at [486, 163] on span "GPay" at bounding box center [484, 167] width 18 height 10
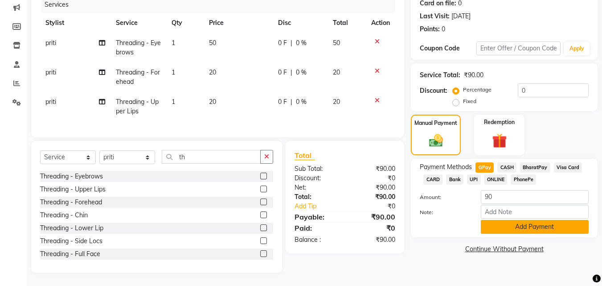
click at [506, 220] on button "Add Payment" at bounding box center [535, 227] width 108 height 14
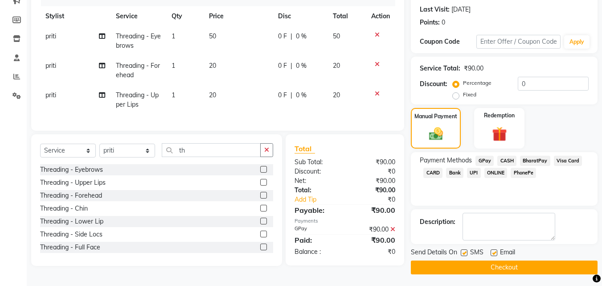
click at [514, 261] on button "Checkout" at bounding box center [504, 267] width 187 height 14
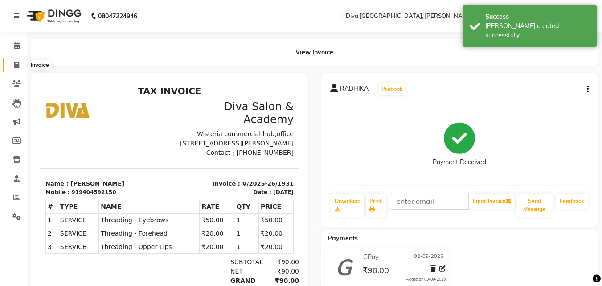
click at [13, 65] on span at bounding box center [17, 65] width 16 height 10
select select "service"
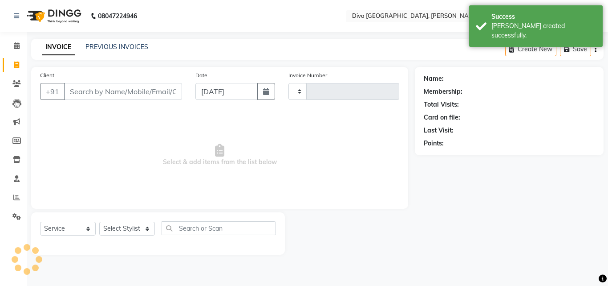
type input "1932"
select select "671"
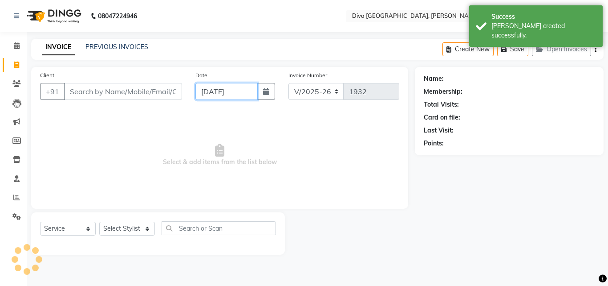
click at [206, 94] on input "[DATE]" at bounding box center [227, 91] width 62 height 17
select select "9"
select select "2025"
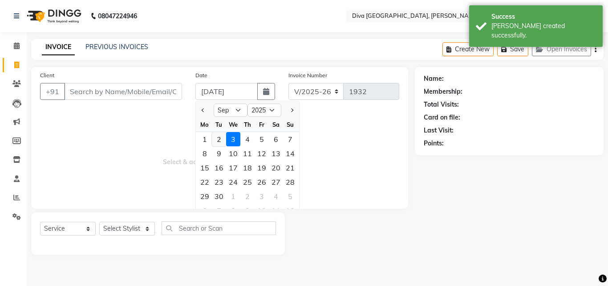
click at [220, 141] on div "2" at bounding box center [219, 139] width 14 height 14
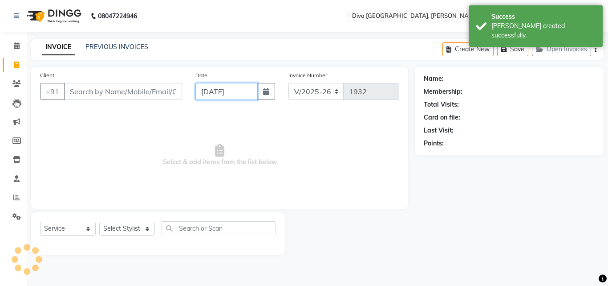
type input "02-09-2025"
click at [84, 93] on input "Client" at bounding box center [123, 91] width 118 height 17
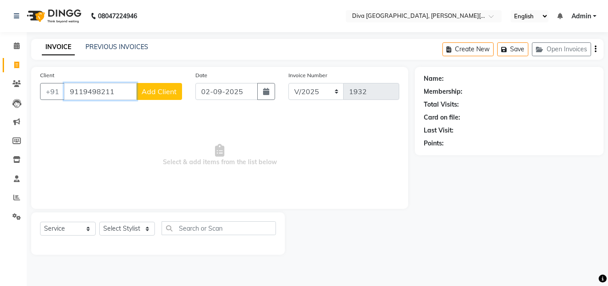
type input "9119498211"
click at [149, 96] on button "Add Client" at bounding box center [159, 91] width 46 height 17
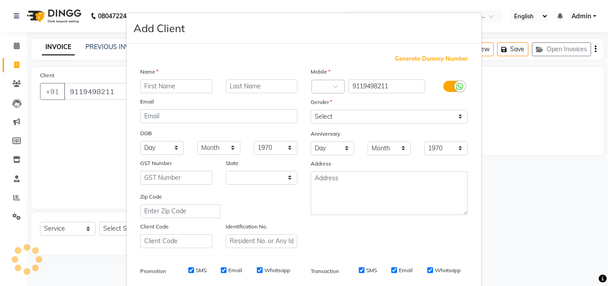
select select "22"
type input "Sheetal"
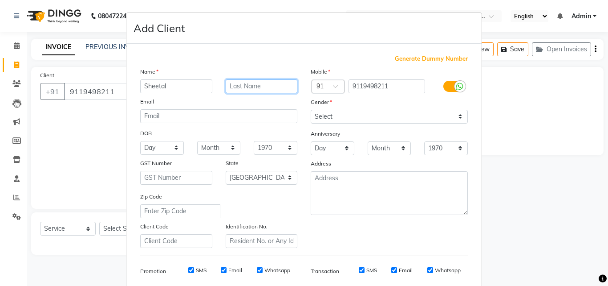
click at [226, 88] on input "text" at bounding box center [262, 86] width 72 height 14
type input "client"
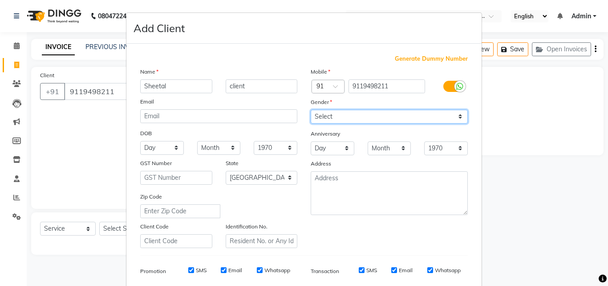
click at [313, 118] on select "Select [DEMOGRAPHIC_DATA] [DEMOGRAPHIC_DATA] Other Prefer Not To Say" at bounding box center [389, 117] width 157 height 14
select select "[DEMOGRAPHIC_DATA]"
click at [311, 110] on select "Select [DEMOGRAPHIC_DATA] [DEMOGRAPHIC_DATA] Other Prefer Not To Say" at bounding box center [389, 117] width 157 height 14
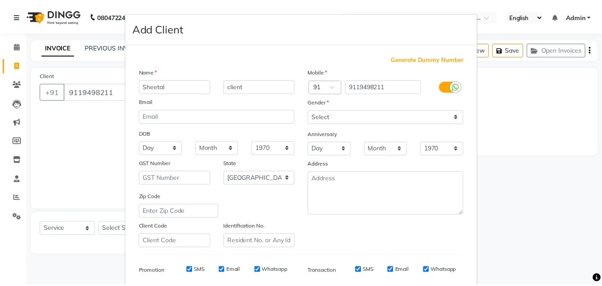
scroll to position [126, 0]
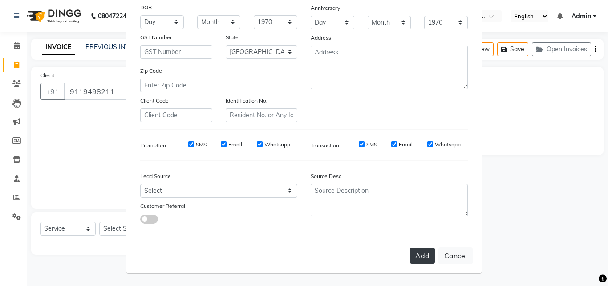
click at [418, 253] on button "Add" at bounding box center [422, 255] width 25 height 16
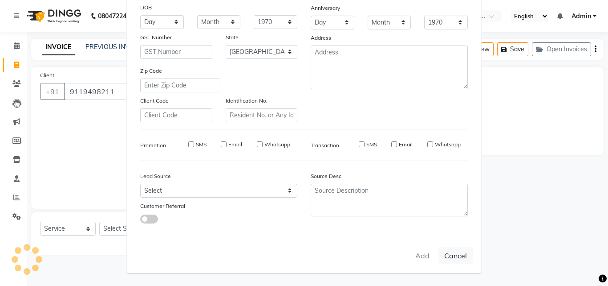
select select
select select "null"
select select
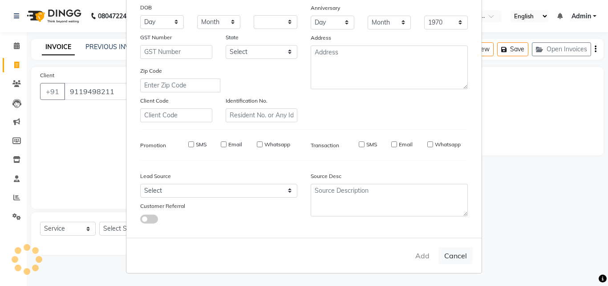
select select
checkbox input "false"
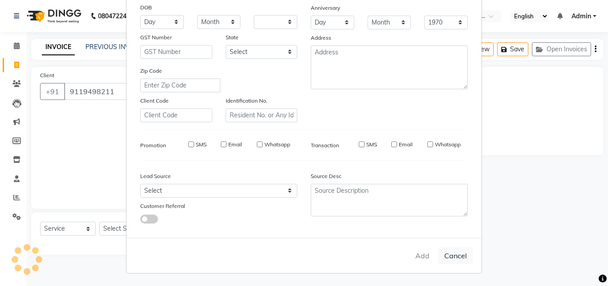
checkbox input "false"
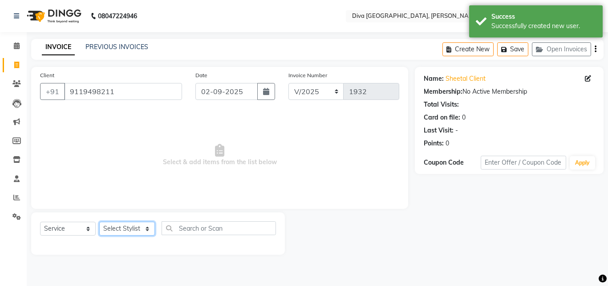
click at [112, 230] on select "Select Stylist Deepa Mam POOJA [PERSON_NAME]" at bounding box center [127, 228] width 56 height 14
select select "25942"
click at [99, 221] on select "Select Stylist Deepa Mam POOJA [PERSON_NAME]" at bounding box center [127, 228] width 56 height 14
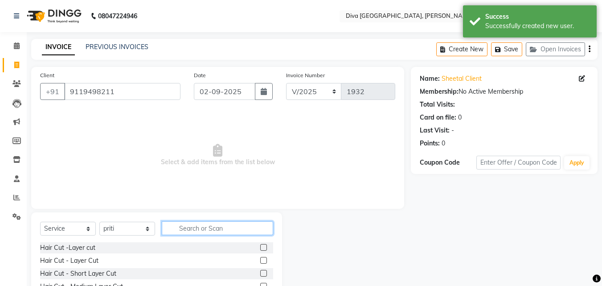
click at [182, 228] on input "text" at bounding box center [217, 228] width 111 height 14
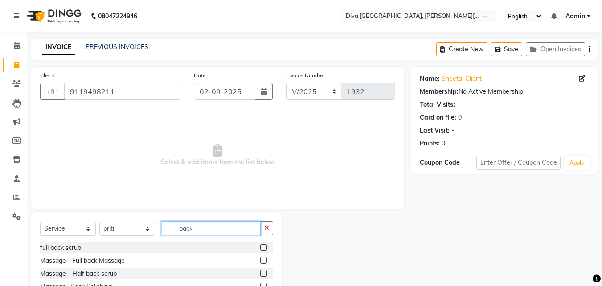
type input "back"
click at [260, 258] on label at bounding box center [263, 260] width 7 height 7
click at [260, 258] on input "checkbox" at bounding box center [263, 260] width 6 height 6
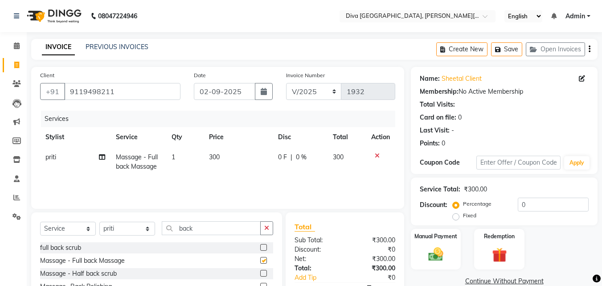
checkbox input "false"
click at [433, 257] on img at bounding box center [435, 254] width 25 height 18
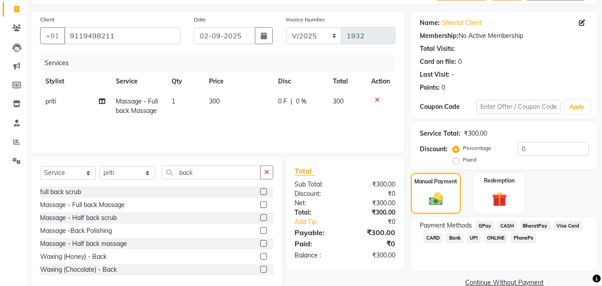
scroll to position [72, 0]
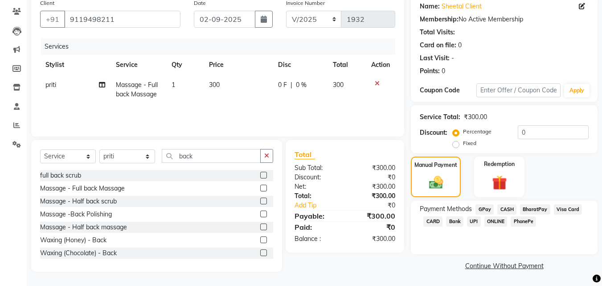
click at [502, 208] on span "CASH" at bounding box center [506, 209] width 19 height 10
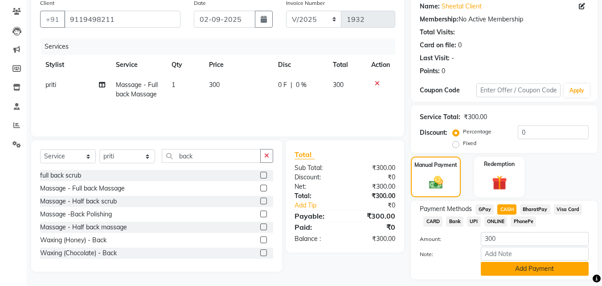
click at [518, 265] on button "Add Payment" at bounding box center [535, 268] width 108 height 14
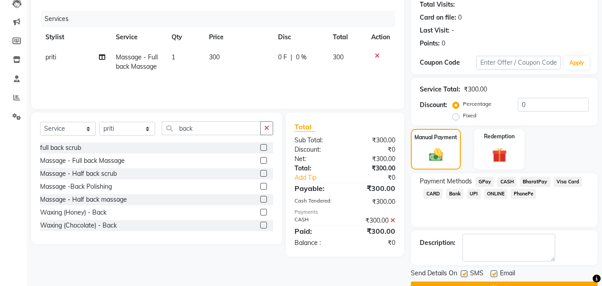
scroll to position [122, 0]
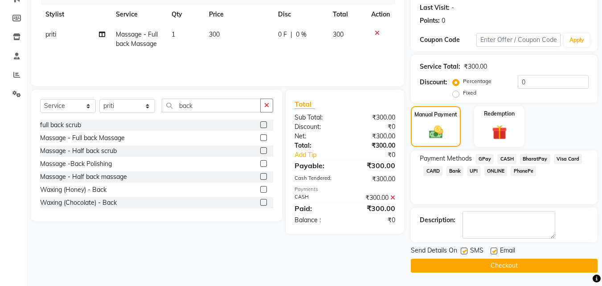
click at [553, 267] on button "Checkout" at bounding box center [504, 265] width 187 height 14
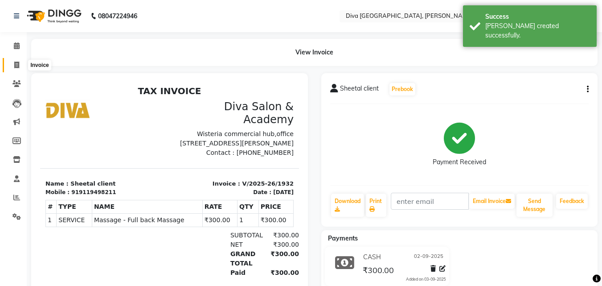
click at [16, 61] on icon at bounding box center [16, 64] width 5 height 7
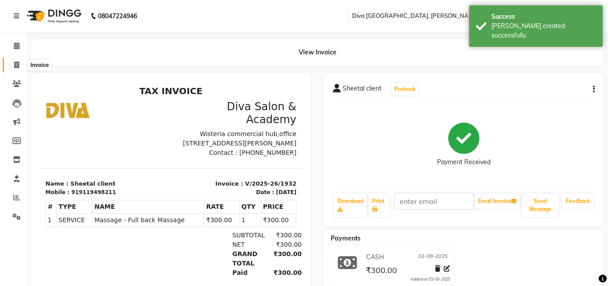
select select "service"
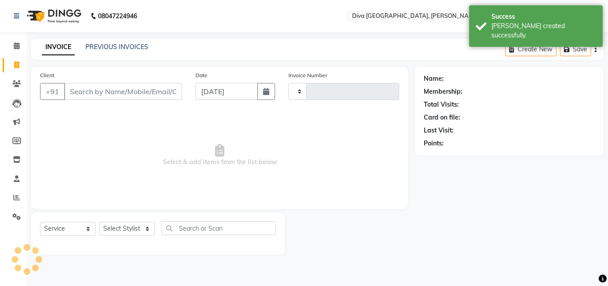
type input "1933"
select select "671"
click at [210, 95] on input "[DATE]" at bounding box center [227, 91] width 62 height 17
select select "9"
select select "2025"
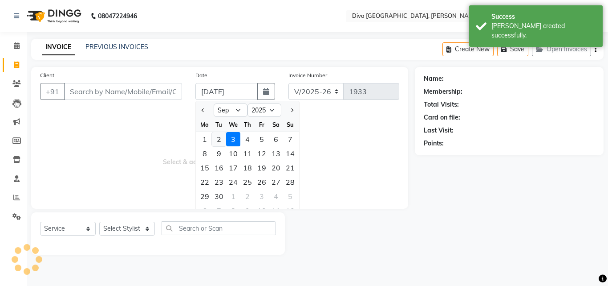
click at [222, 139] on div "2" at bounding box center [219, 139] width 14 height 14
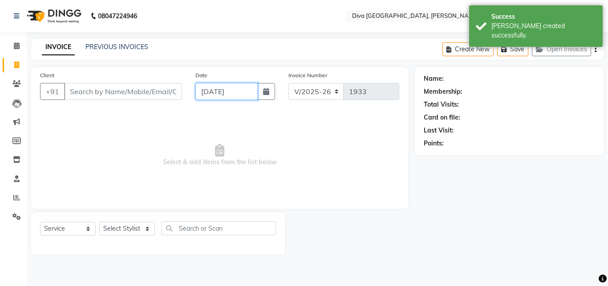
type input "02-09-2025"
click at [77, 94] on input "Client" at bounding box center [123, 91] width 118 height 17
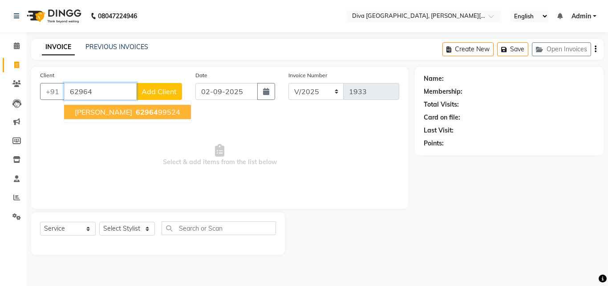
click at [84, 108] on span "[PERSON_NAME]" at bounding box center [103, 111] width 57 height 9
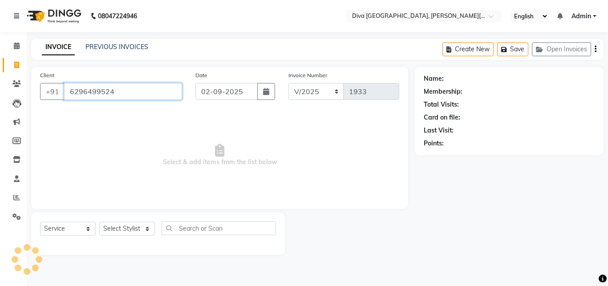
type input "6296499524"
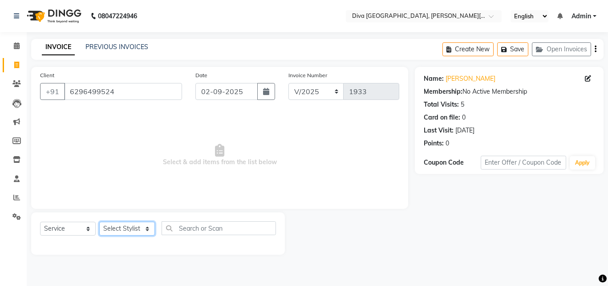
click at [122, 228] on select "Select Stylist Deepa Mam POOJA [PERSON_NAME]" at bounding box center [127, 228] width 56 height 14
select select "25942"
click at [99, 221] on select "Select Stylist Deepa Mam POOJA [PERSON_NAME]" at bounding box center [127, 228] width 56 height 14
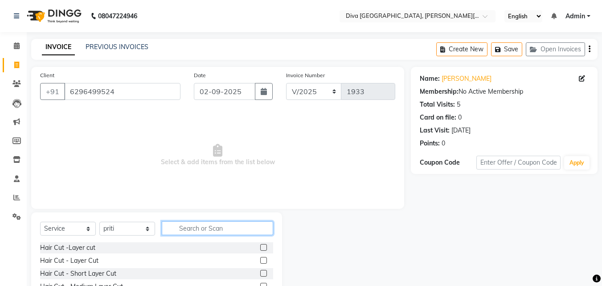
click at [185, 228] on input "text" at bounding box center [217, 228] width 111 height 14
type input "th"
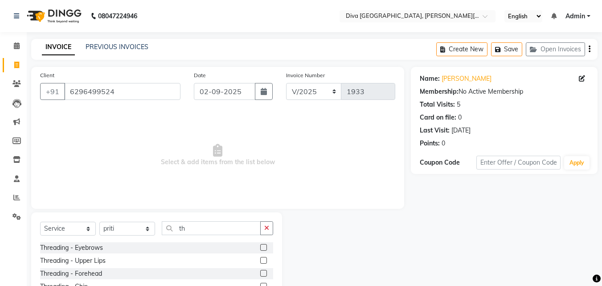
click at [260, 246] on label at bounding box center [263, 247] width 7 height 7
click at [260, 246] on input "checkbox" at bounding box center [263, 248] width 6 height 6
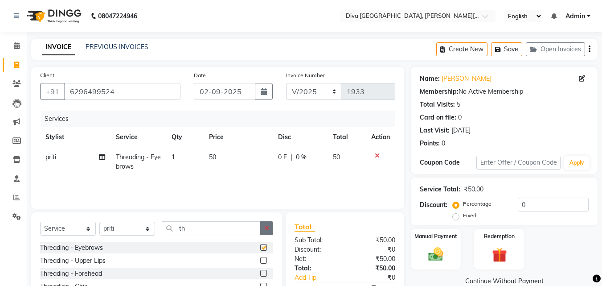
checkbox input "false"
click at [265, 229] on icon "button" at bounding box center [266, 227] width 5 height 6
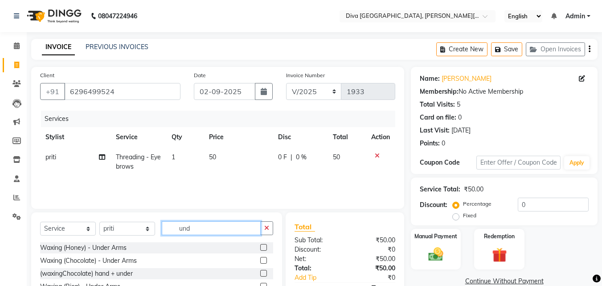
type input "und"
click at [260, 260] on label at bounding box center [263, 260] width 7 height 7
click at [260, 260] on input "checkbox" at bounding box center [263, 260] width 6 height 6
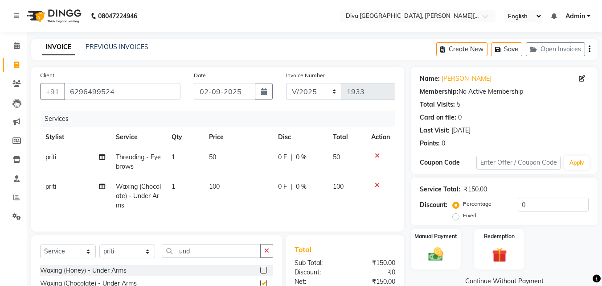
checkbox input "false"
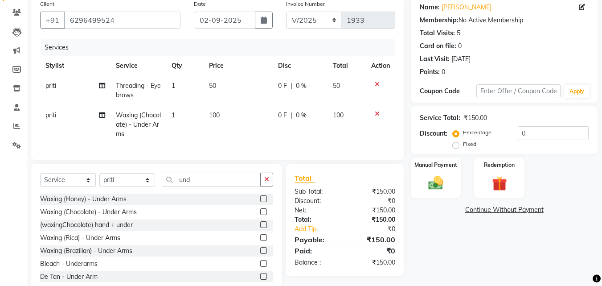
scroll to position [101, 0]
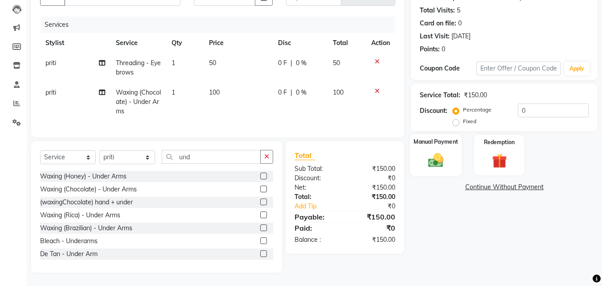
click at [437, 156] on img at bounding box center [435, 160] width 25 height 18
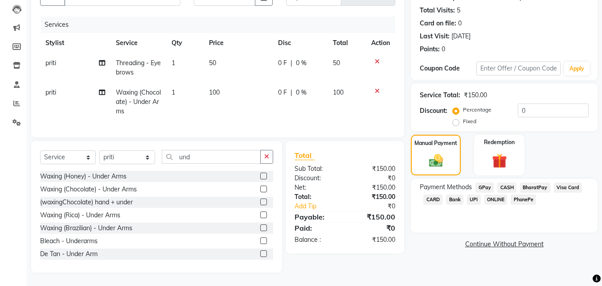
click at [481, 182] on span "GPay" at bounding box center [484, 187] width 18 height 10
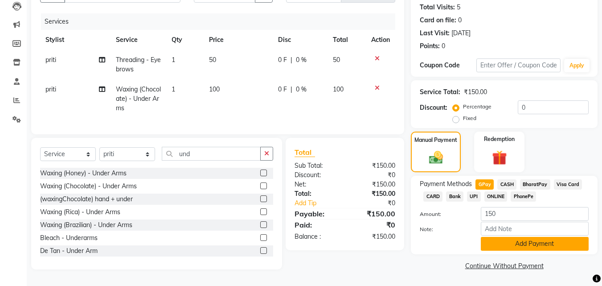
click at [505, 237] on button "Add Payment" at bounding box center [535, 244] width 108 height 14
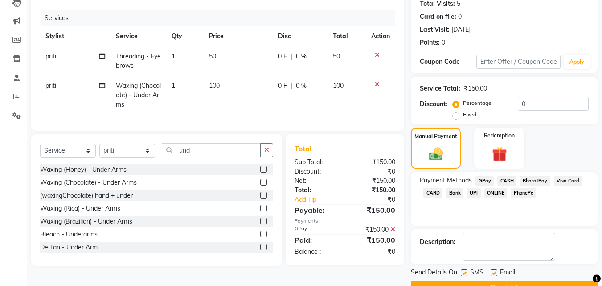
click at [523, 281] on button "Checkout" at bounding box center [504, 287] width 187 height 14
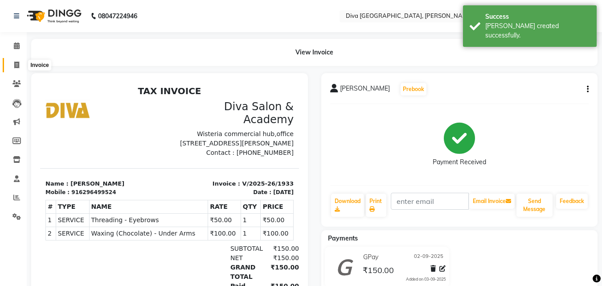
click at [17, 66] on icon at bounding box center [16, 64] width 5 height 7
select select "service"
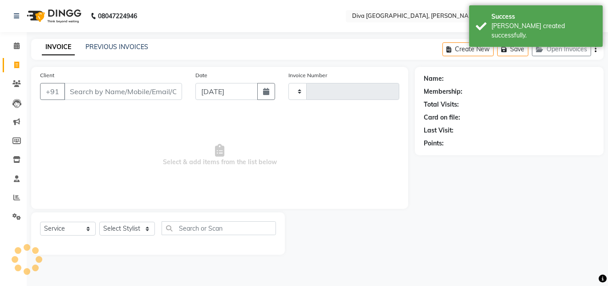
type input "1934"
select select "671"
click at [208, 91] on input "[DATE]" at bounding box center [227, 91] width 62 height 17
select select "9"
select select "2025"
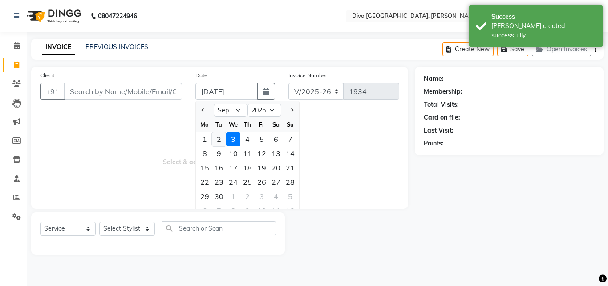
click at [216, 140] on div "2" at bounding box center [219, 139] width 14 height 14
type input "02-09-2025"
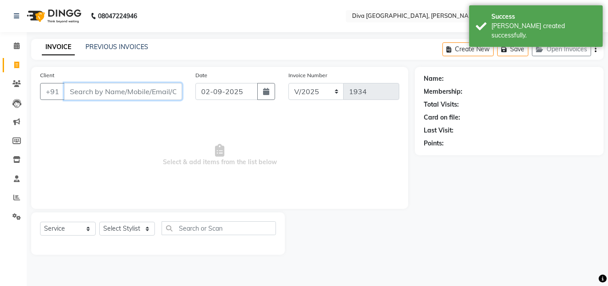
click at [87, 97] on input "Client" at bounding box center [123, 91] width 118 height 17
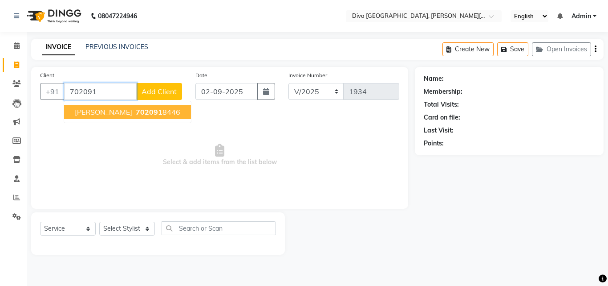
click at [98, 115] on span "[PERSON_NAME]" at bounding box center [103, 111] width 57 height 9
type input "7020918446"
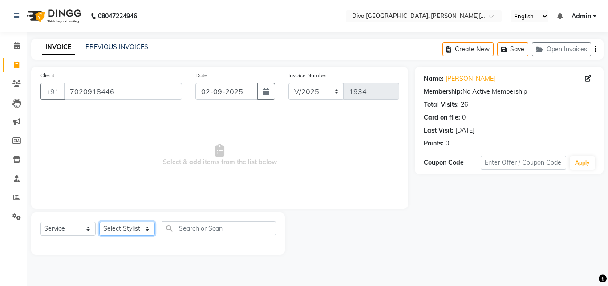
click at [117, 227] on select "Select Stylist Deepa Mam POOJA [PERSON_NAME]" at bounding box center [127, 228] width 56 height 14
select select "25942"
click at [99, 221] on select "Select Stylist Deepa Mam POOJA [PERSON_NAME]" at bounding box center [127, 228] width 56 height 14
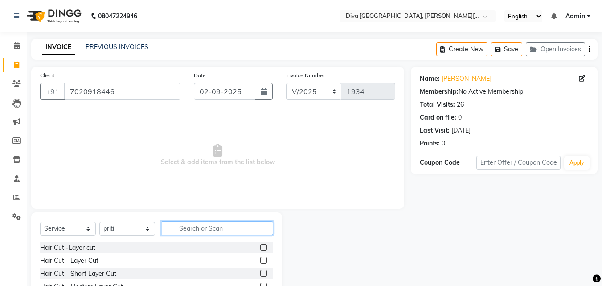
click at [186, 228] on input "text" at bounding box center [217, 228] width 111 height 14
type input "th"
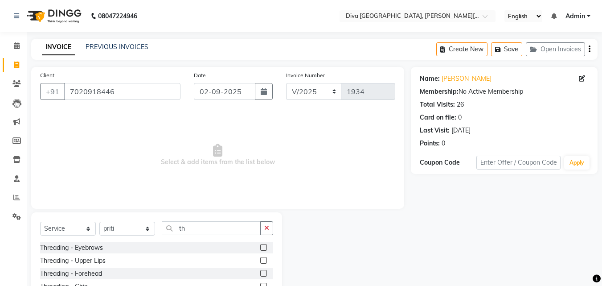
click at [260, 247] on label at bounding box center [263, 247] width 7 height 7
click at [260, 247] on input "checkbox" at bounding box center [263, 248] width 6 height 6
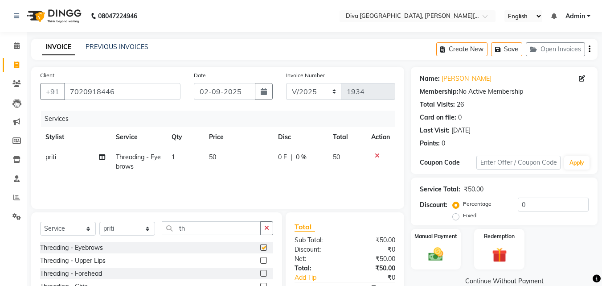
checkbox input "false"
click at [260, 260] on label at bounding box center [263, 260] width 7 height 7
click at [260, 260] on input "checkbox" at bounding box center [263, 260] width 6 height 6
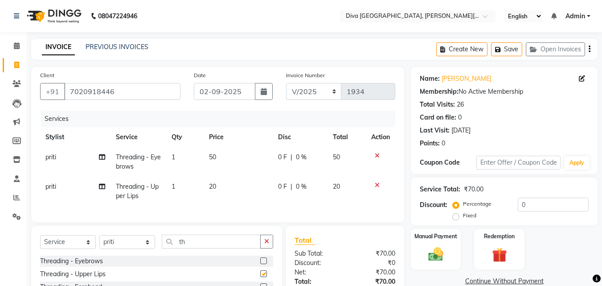
checkbox input "false"
click at [436, 262] on img at bounding box center [435, 254] width 25 height 18
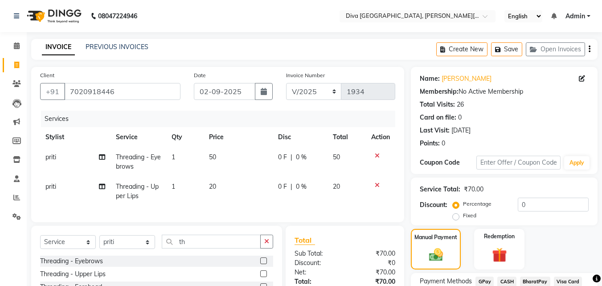
scroll to position [85, 0]
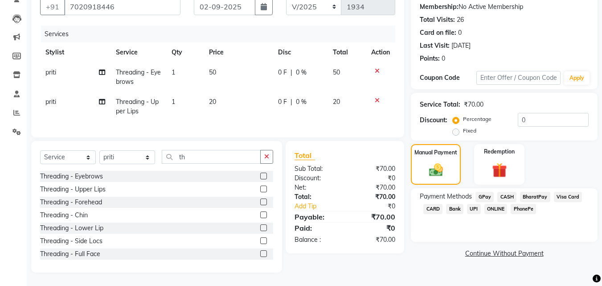
click at [481, 194] on span "GPay" at bounding box center [484, 197] width 18 height 10
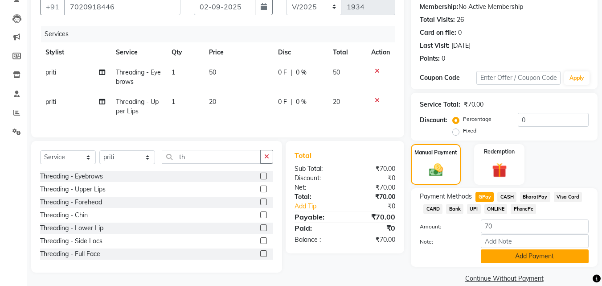
click at [497, 261] on button "Add Payment" at bounding box center [535, 256] width 108 height 14
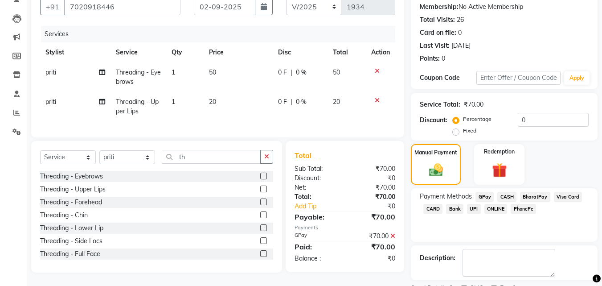
scroll to position [122, 0]
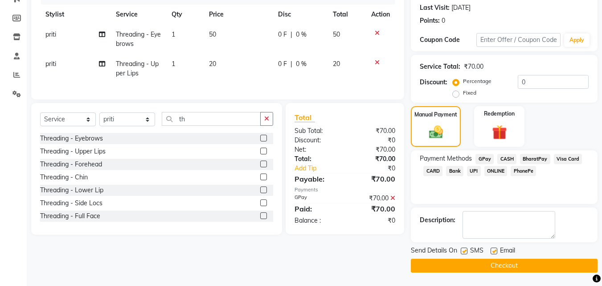
click at [535, 265] on button "Checkout" at bounding box center [504, 265] width 187 height 14
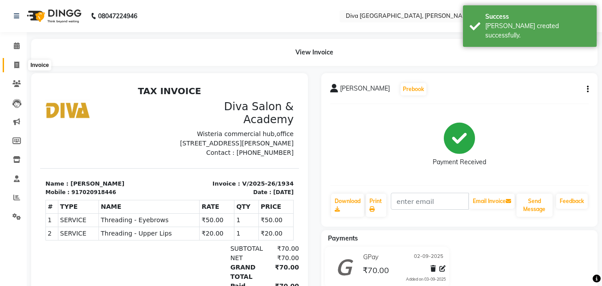
click at [18, 69] on span at bounding box center [17, 65] width 16 height 10
select select "service"
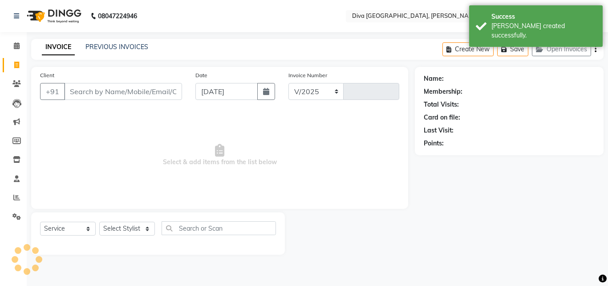
select select "671"
type input "1935"
click at [210, 88] on input "[DATE]" at bounding box center [227, 91] width 62 height 17
select select "9"
select select "2025"
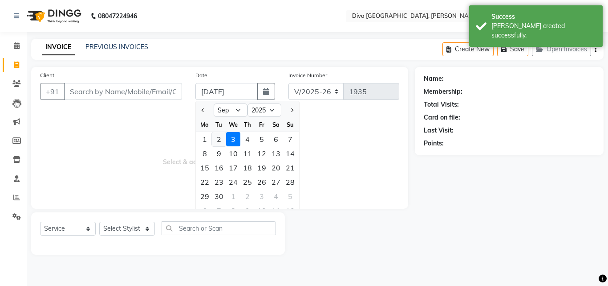
click at [218, 138] on div "2" at bounding box center [219, 139] width 14 height 14
type input "02-09-2025"
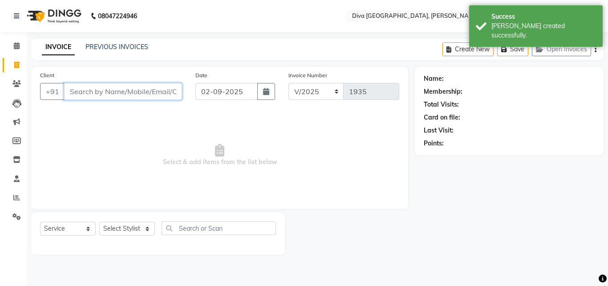
click at [84, 93] on input "Client" at bounding box center [123, 91] width 118 height 17
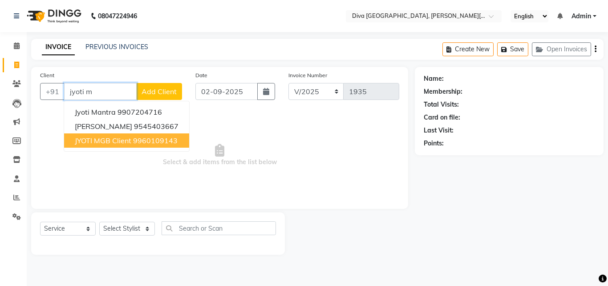
click at [128, 139] on span "JYOTI MGB Client" at bounding box center [103, 140] width 57 height 9
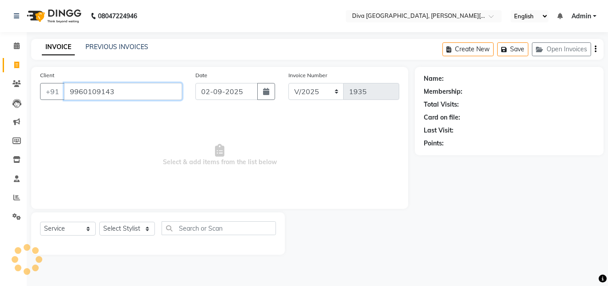
type input "9960109143"
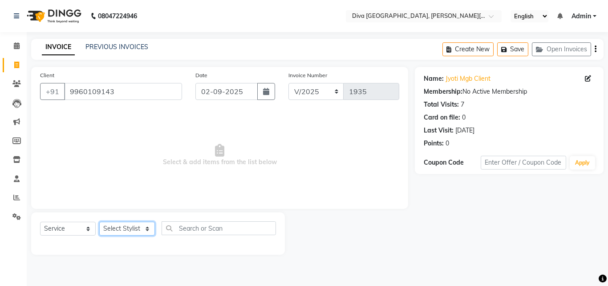
click at [118, 228] on select "Select Stylist Deepa Mam POOJA [PERSON_NAME]" at bounding box center [127, 228] width 56 height 14
select select "25942"
click at [99, 221] on select "Select Stylist Deepa Mam POOJA [PERSON_NAME]" at bounding box center [127, 228] width 56 height 14
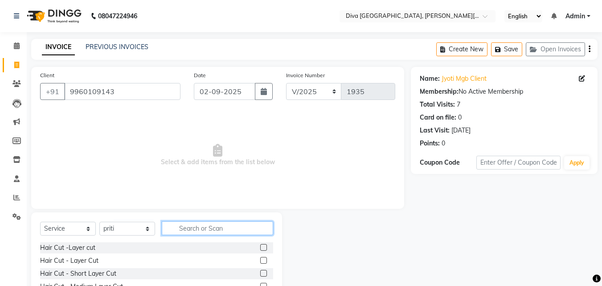
click at [175, 226] on input "text" at bounding box center [217, 228] width 111 height 14
type input "th"
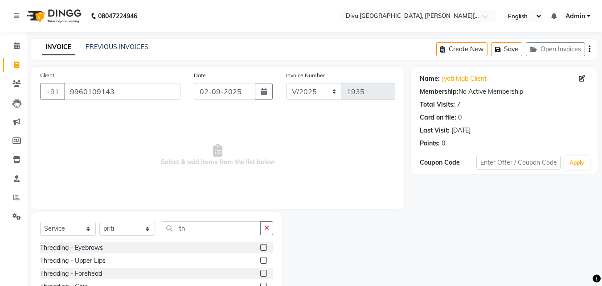
click at [260, 246] on label at bounding box center [263, 247] width 7 height 7
click at [260, 246] on input "checkbox" at bounding box center [263, 248] width 6 height 6
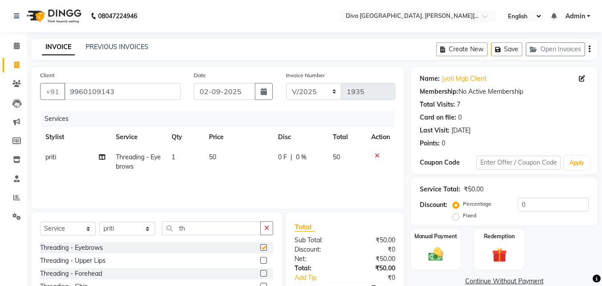
checkbox input "false"
click at [260, 271] on label at bounding box center [263, 272] width 7 height 7
click at [260, 271] on input "checkbox" at bounding box center [263, 273] width 6 height 6
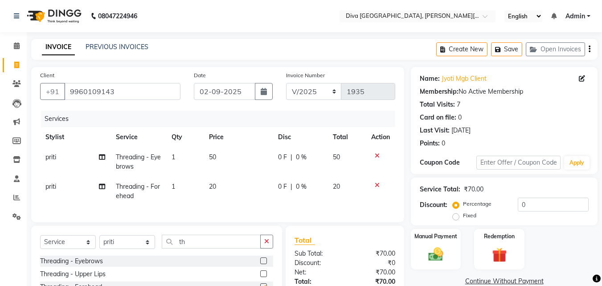
checkbox input "false"
click at [269, 244] on icon "button" at bounding box center [266, 241] width 5 height 6
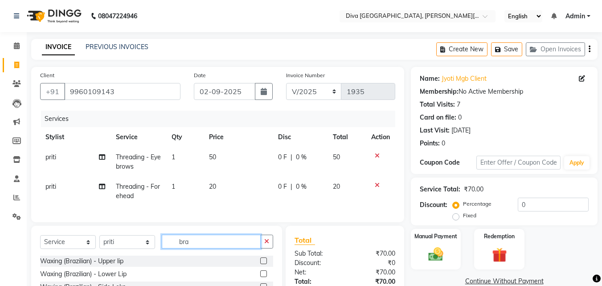
type input "bra"
click at [260, 264] on label at bounding box center [263, 260] width 7 height 7
click at [260, 264] on input "checkbox" at bounding box center [263, 261] width 6 height 6
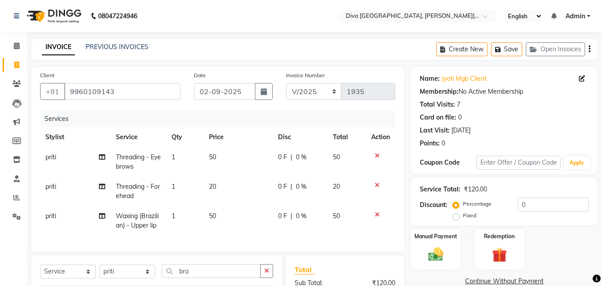
checkbox input "false"
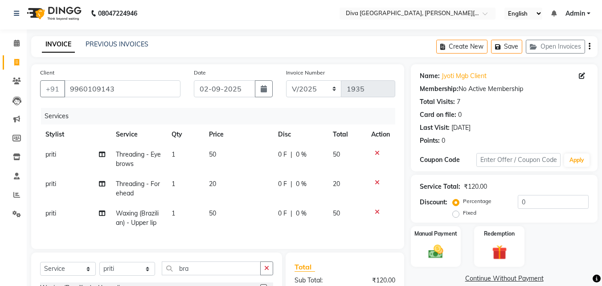
scroll to position [121, 0]
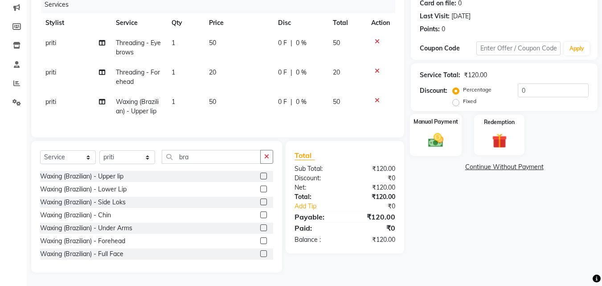
click at [427, 135] on img at bounding box center [435, 140] width 25 height 18
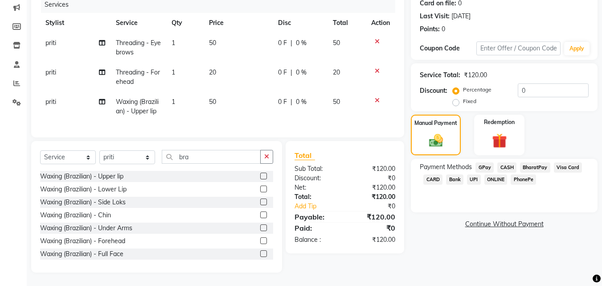
click at [484, 162] on span "GPay" at bounding box center [484, 167] width 18 height 10
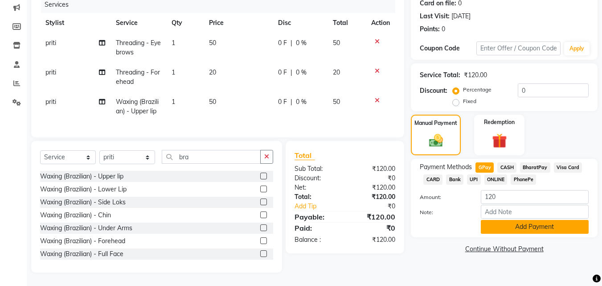
click at [509, 220] on button "Add Payment" at bounding box center [535, 227] width 108 height 14
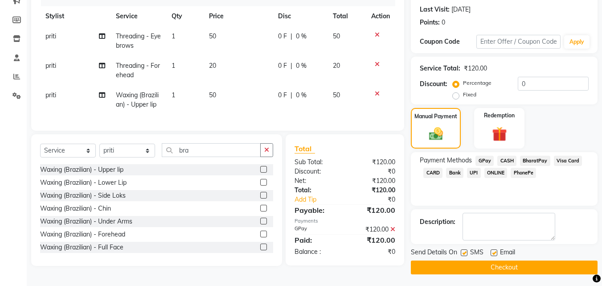
click at [513, 269] on button "Checkout" at bounding box center [504, 267] width 187 height 14
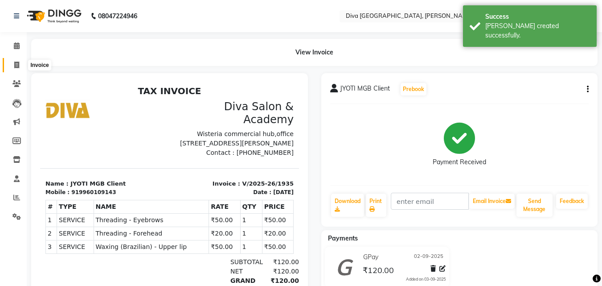
click at [19, 63] on icon at bounding box center [16, 64] width 5 height 7
select select "service"
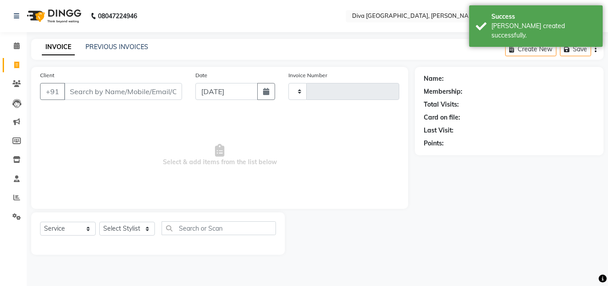
type input "1936"
select select "671"
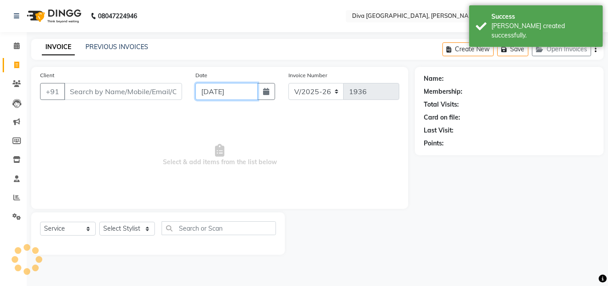
click at [207, 91] on input "[DATE]" at bounding box center [227, 91] width 62 height 17
select select "9"
select select "2025"
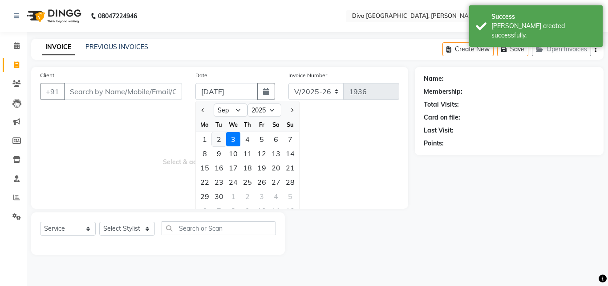
click at [220, 141] on div "2" at bounding box center [219, 139] width 14 height 14
type input "02-09-2025"
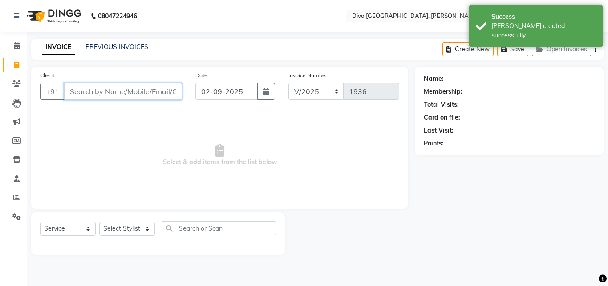
click at [88, 91] on input "Client" at bounding box center [123, 91] width 118 height 17
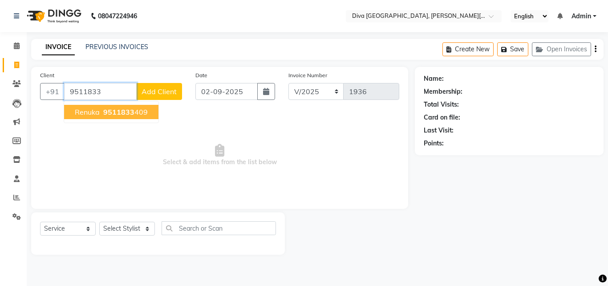
click at [92, 113] on span "Renuka" at bounding box center [87, 111] width 25 height 9
type input "9511833409"
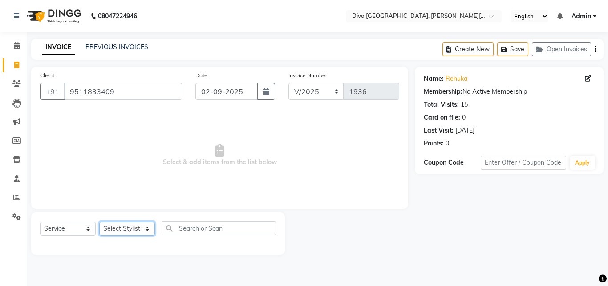
click at [117, 230] on select "Select Stylist Deepa Mam POOJA [PERSON_NAME]" at bounding box center [127, 228] width 56 height 14
select select "25942"
click at [99, 221] on select "Select Stylist Deepa Mam POOJA [PERSON_NAME]" at bounding box center [127, 228] width 56 height 14
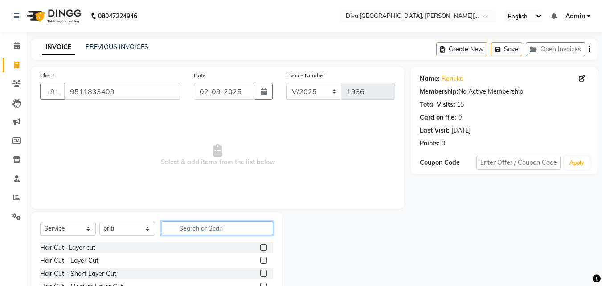
click at [179, 228] on input "text" at bounding box center [217, 228] width 111 height 14
type input "th"
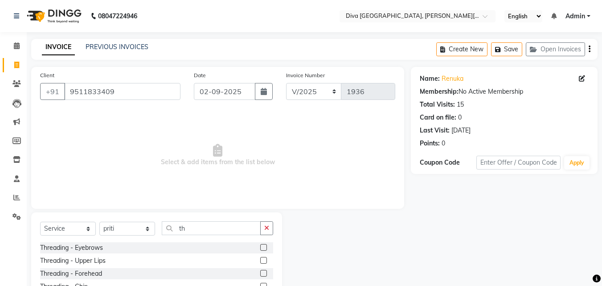
click at [260, 247] on label at bounding box center [263, 247] width 7 height 7
click at [260, 247] on input "checkbox" at bounding box center [263, 248] width 6 height 6
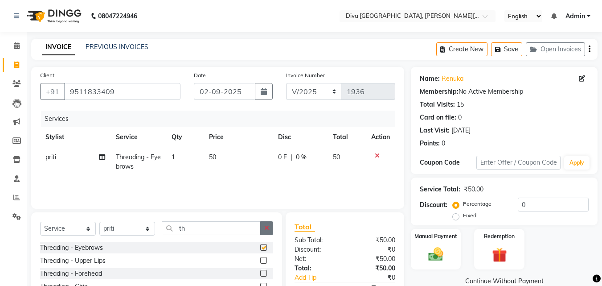
checkbox input "false"
click at [267, 232] on button "button" at bounding box center [266, 228] width 13 height 14
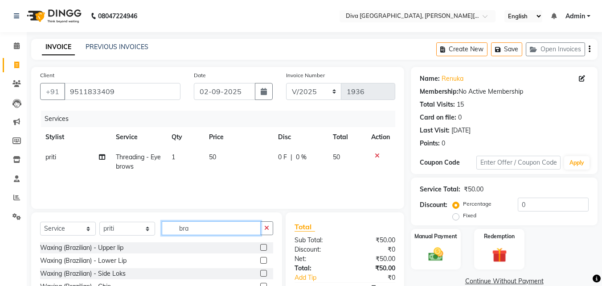
type input "bra"
click at [260, 247] on label at bounding box center [263, 247] width 7 height 7
click at [260, 247] on input "checkbox" at bounding box center [263, 248] width 6 height 6
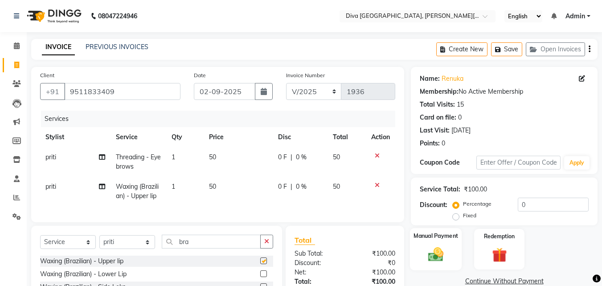
checkbox input "false"
click at [435, 261] on img at bounding box center [435, 254] width 25 height 18
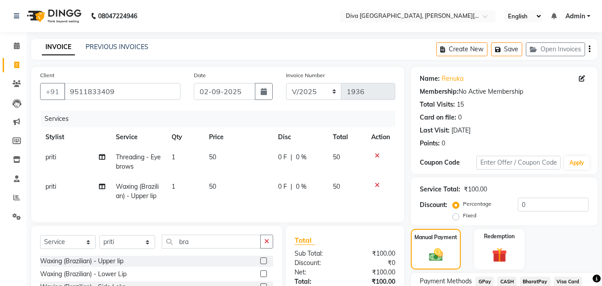
scroll to position [91, 0]
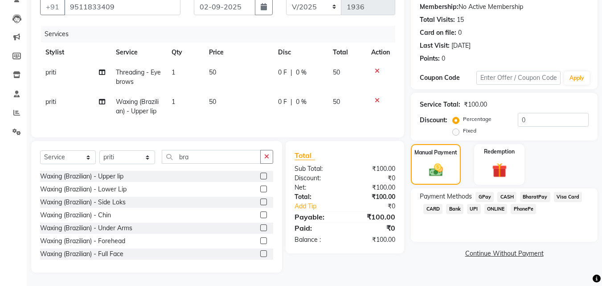
click at [484, 192] on span "GPay" at bounding box center [484, 197] width 18 height 10
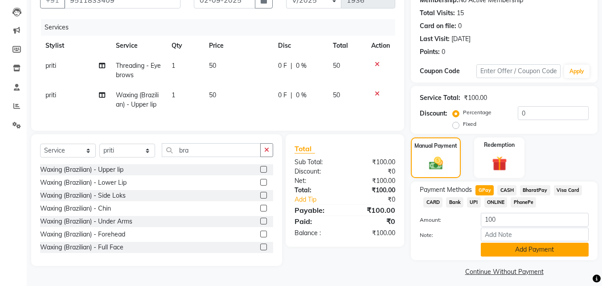
click at [510, 248] on button "Add Payment" at bounding box center [535, 249] width 108 height 14
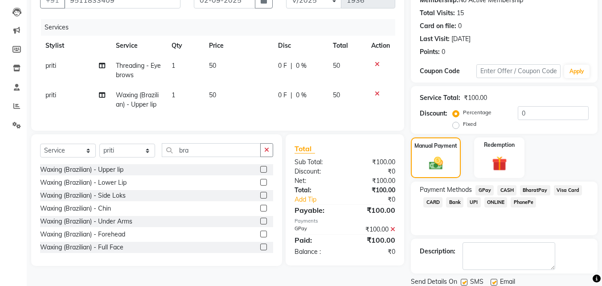
scroll to position [122, 0]
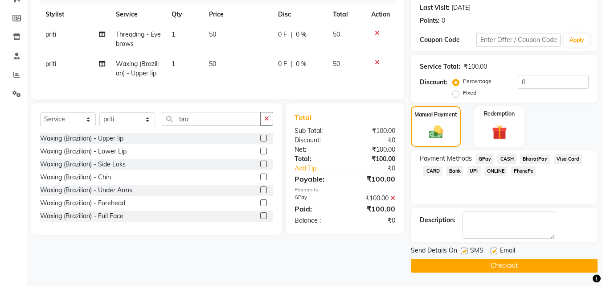
click at [530, 263] on button "Checkout" at bounding box center [504, 265] width 187 height 14
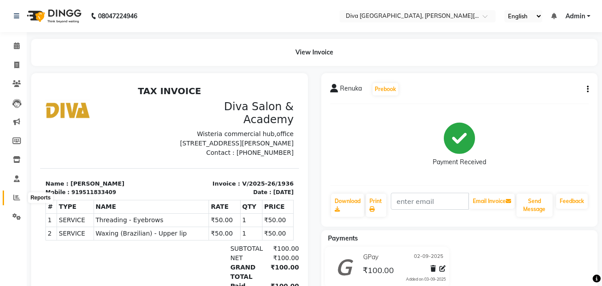
click at [17, 197] on icon at bounding box center [16, 197] width 7 height 7
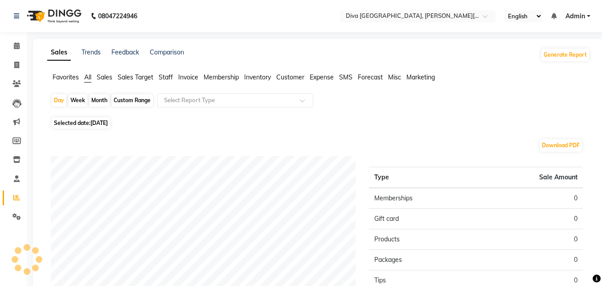
click at [96, 123] on span "[DATE]" at bounding box center [98, 122] width 17 height 7
select select "9"
select select "2025"
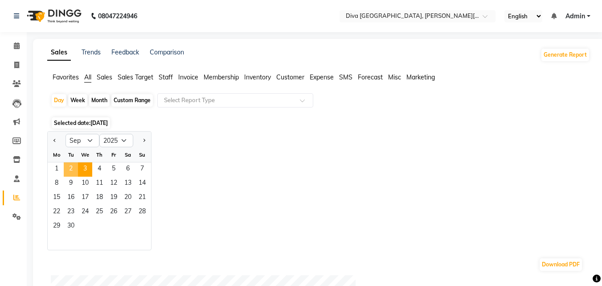
click at [72, 167] on span "2" at bounding box center [71, 169] width 14 height 14
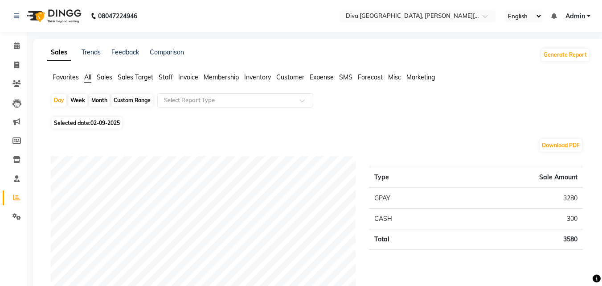
scroll to position [249, 0]
